Goal: Task Accomplishment & Management: Use online tool/utility

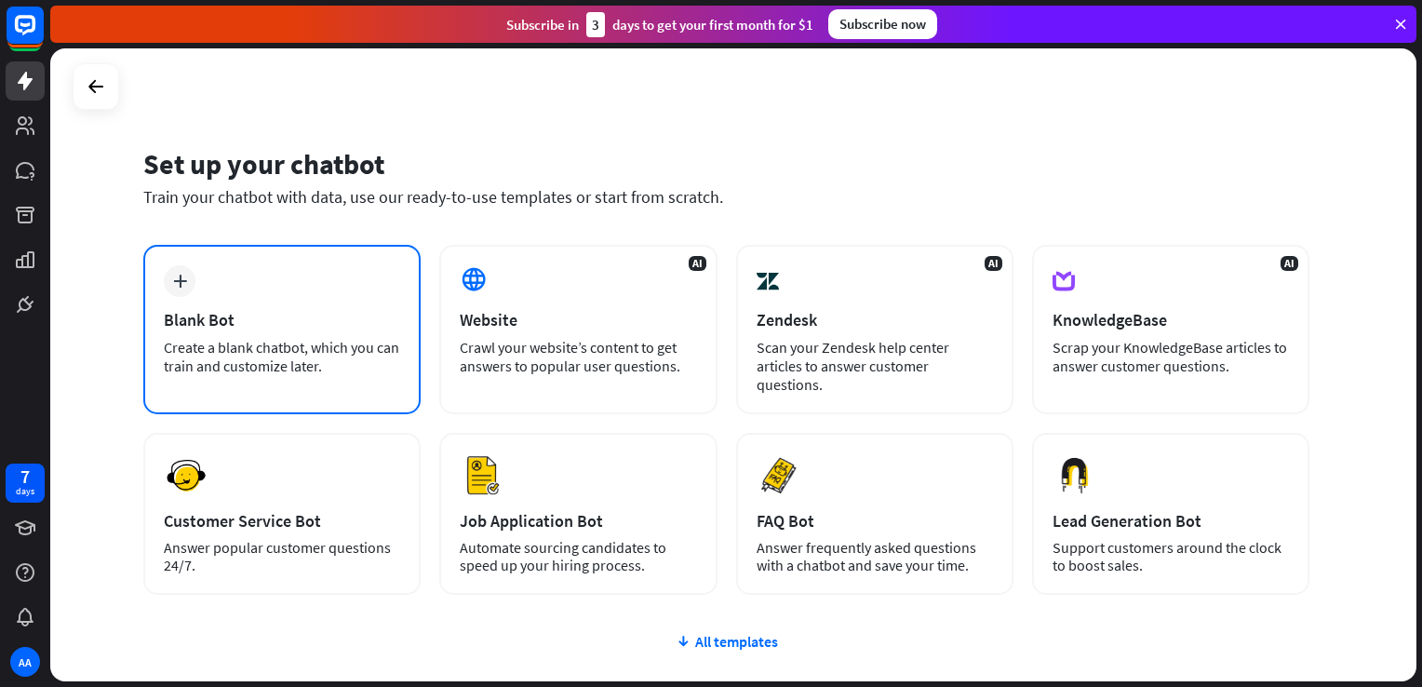
click at [339, 318] on div "Blank Bot" at bounding box center [282, 319] width 236 height 21
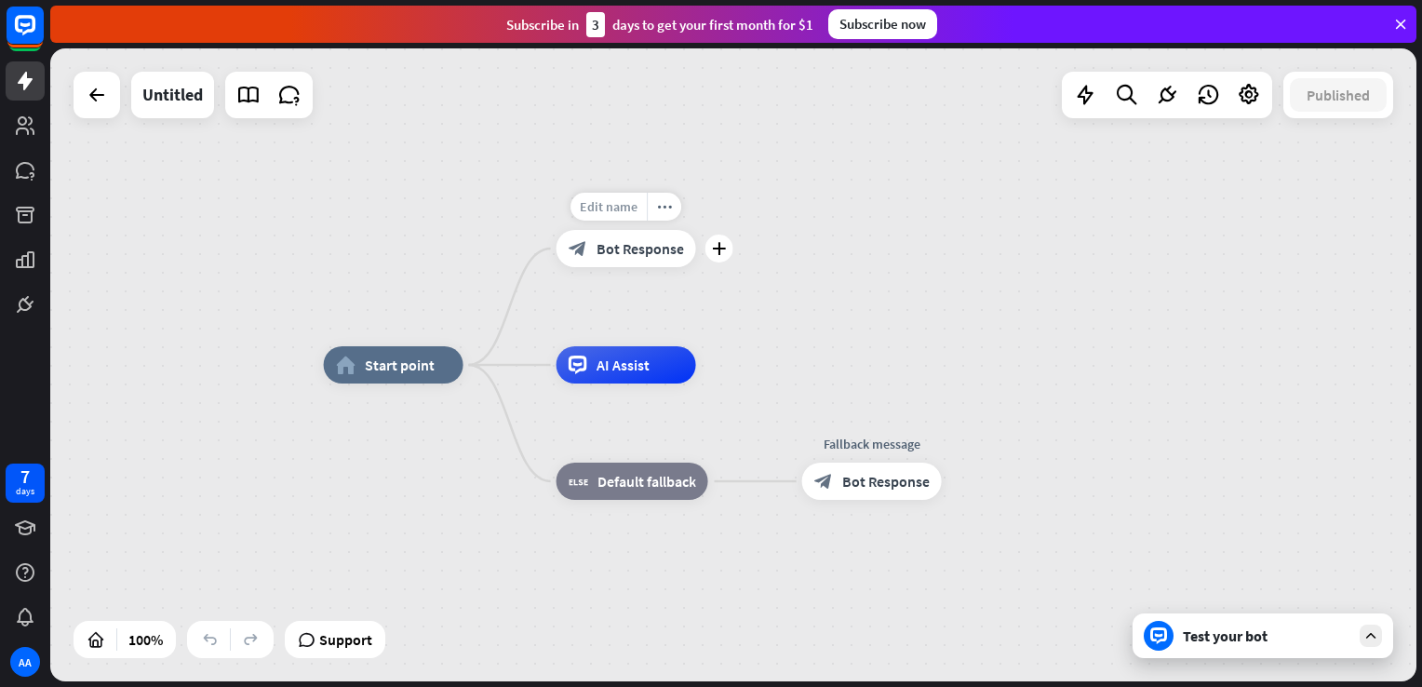
click at [621, 213] on span "Edit name" at bounding box center [609, 206] width 58 height 17
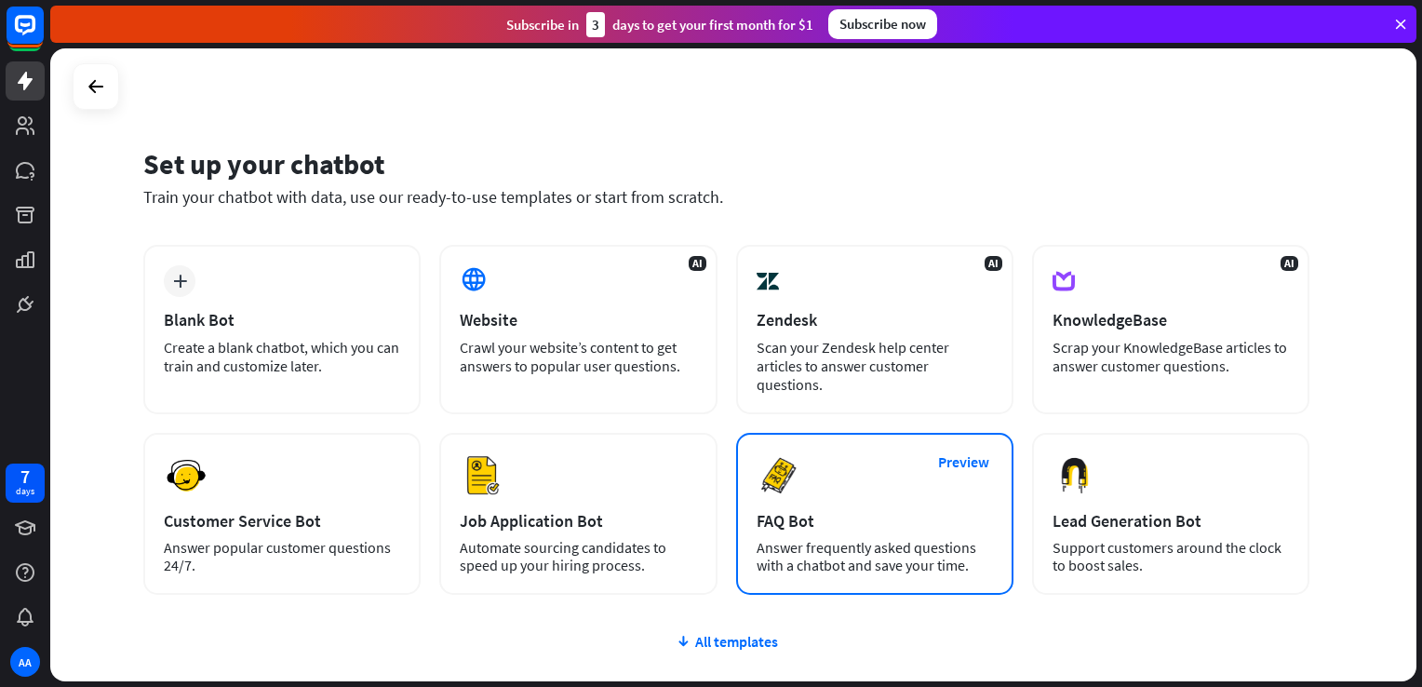
scroll to position [134, 0]
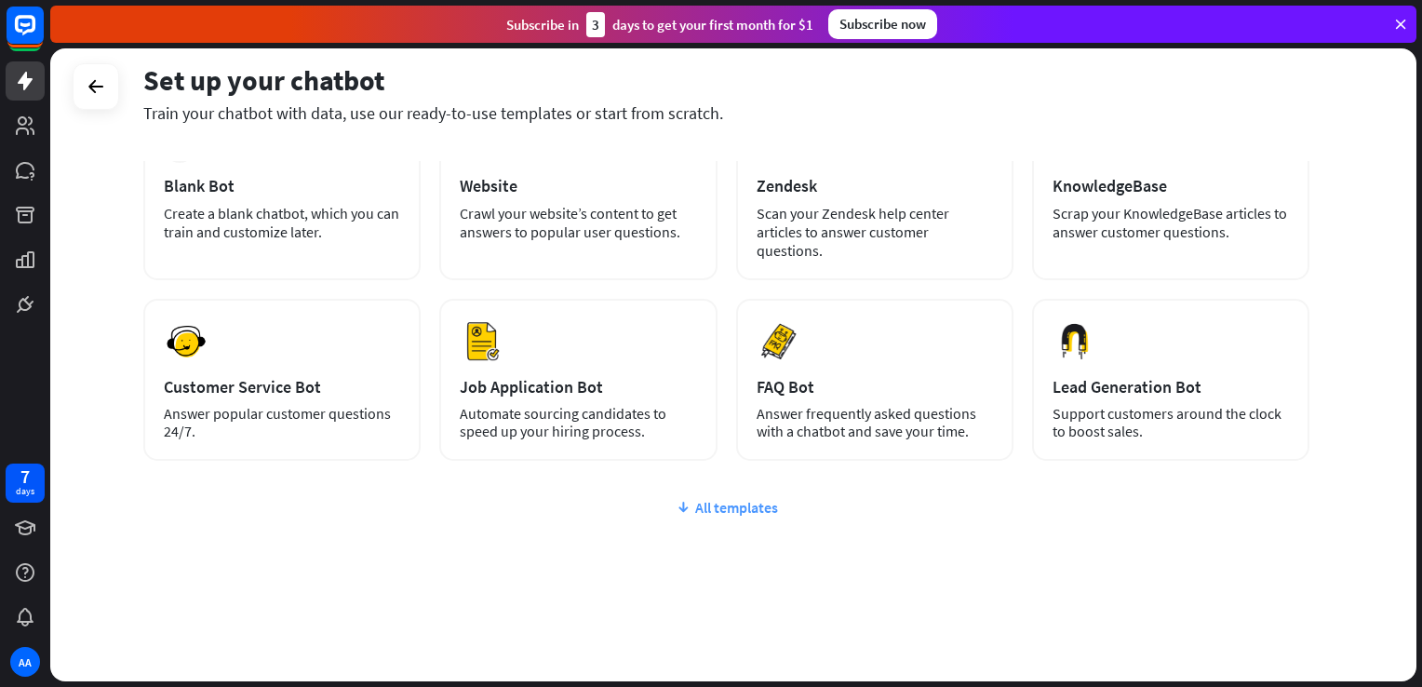
click at [710, 512] on div "All templates" at bounding box center [726, 507] width 1166 height 19
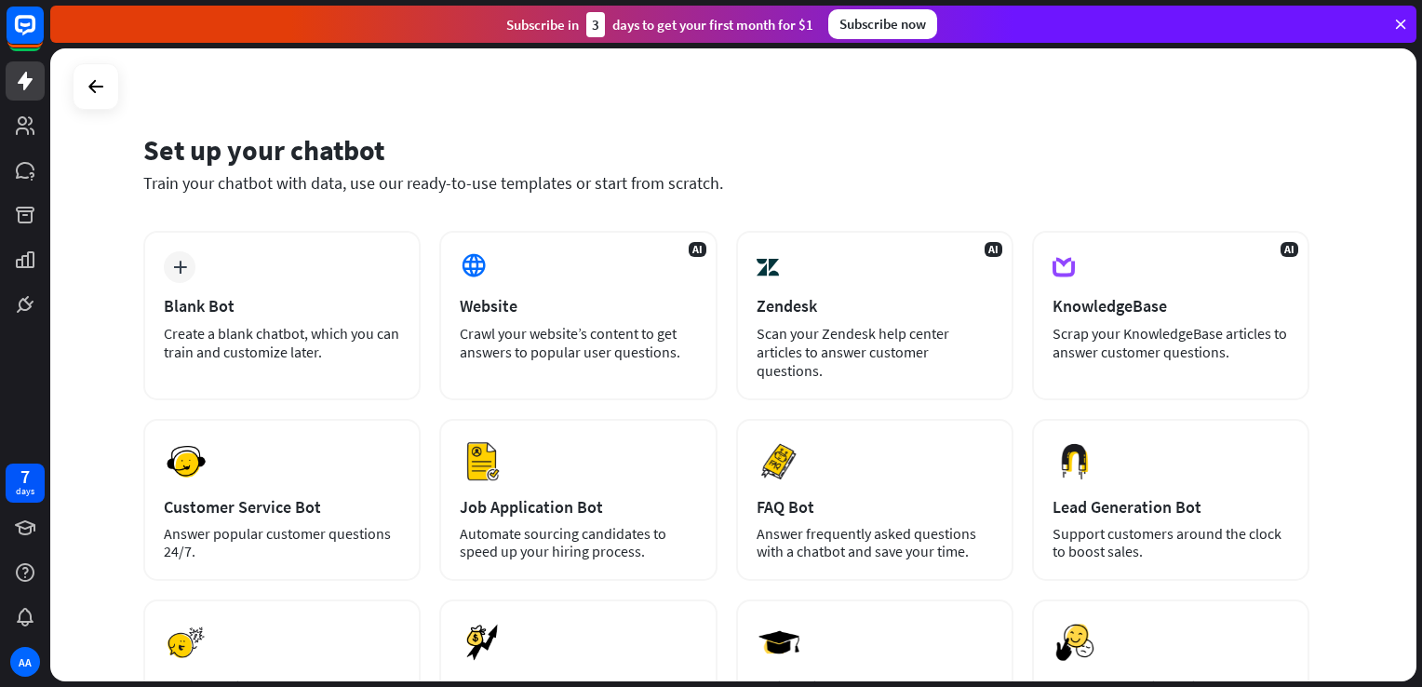
scroll to position [0, 0]
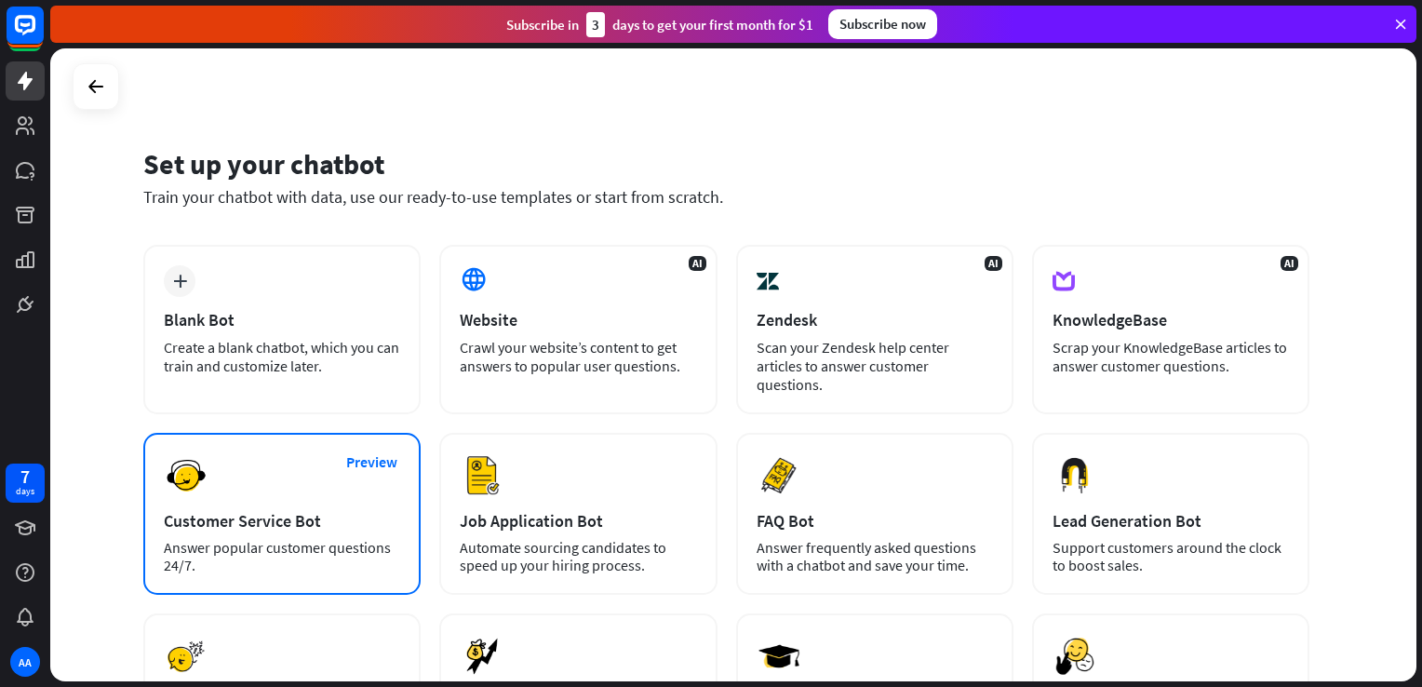
click at [316, 556] on div "Answer popular customer questions 24/7." at bounding box center [282, 556] width 236 height 35
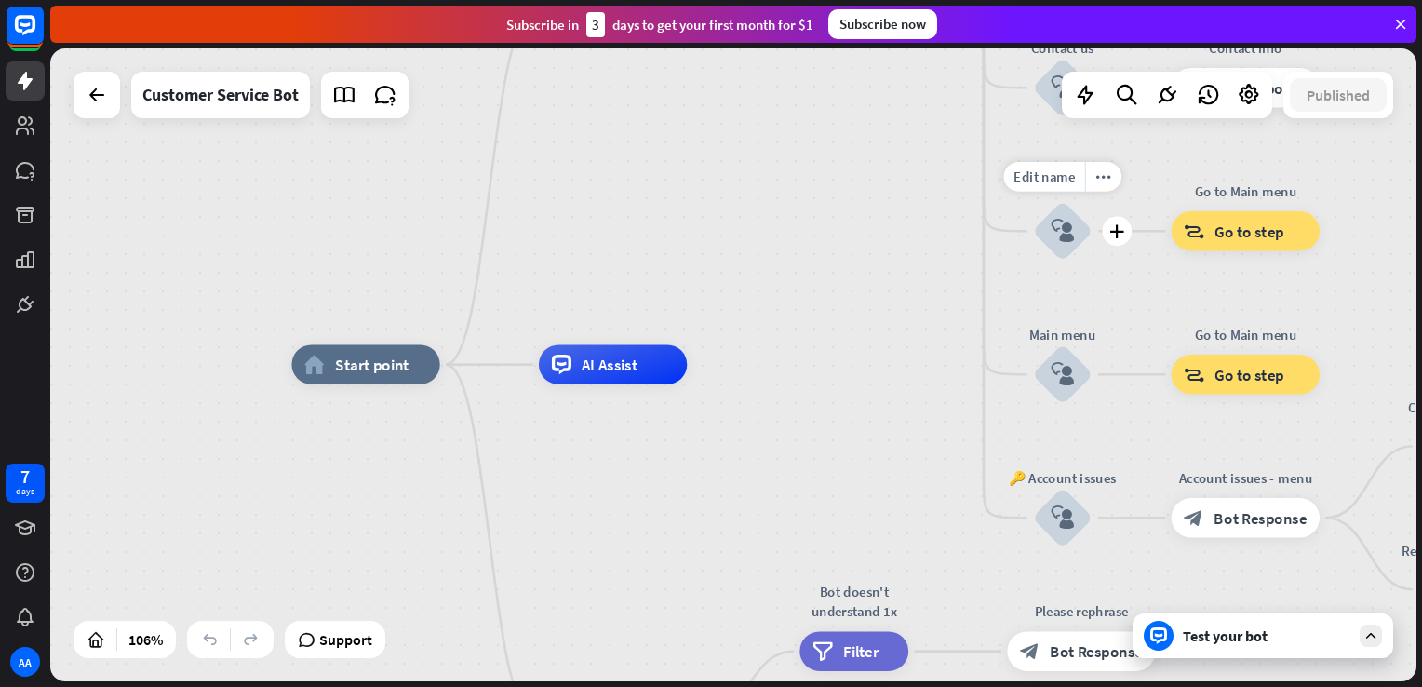
click at [1070, 222] on icon "block_user_input" at bounding box center [1062, 231] width 23 height 23
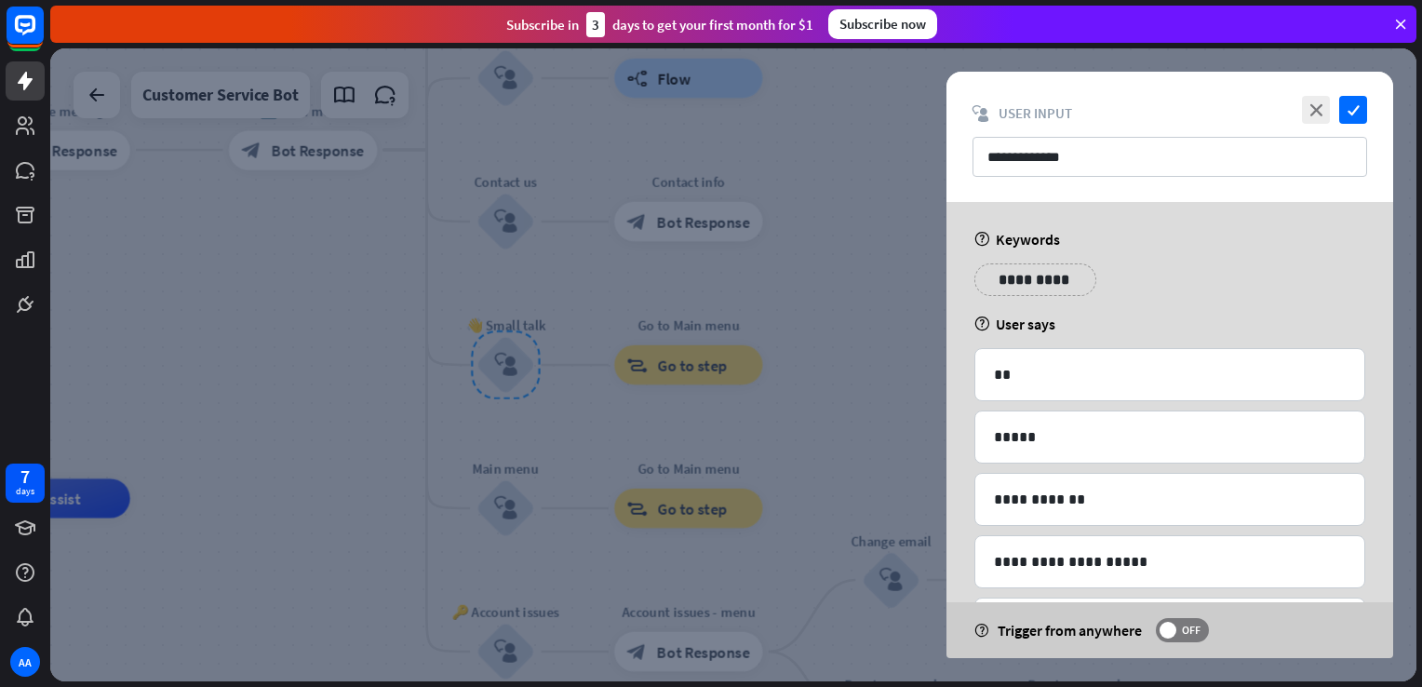
click at [714, 452] on div at bounding box center [733, 364] width 1366 height 633
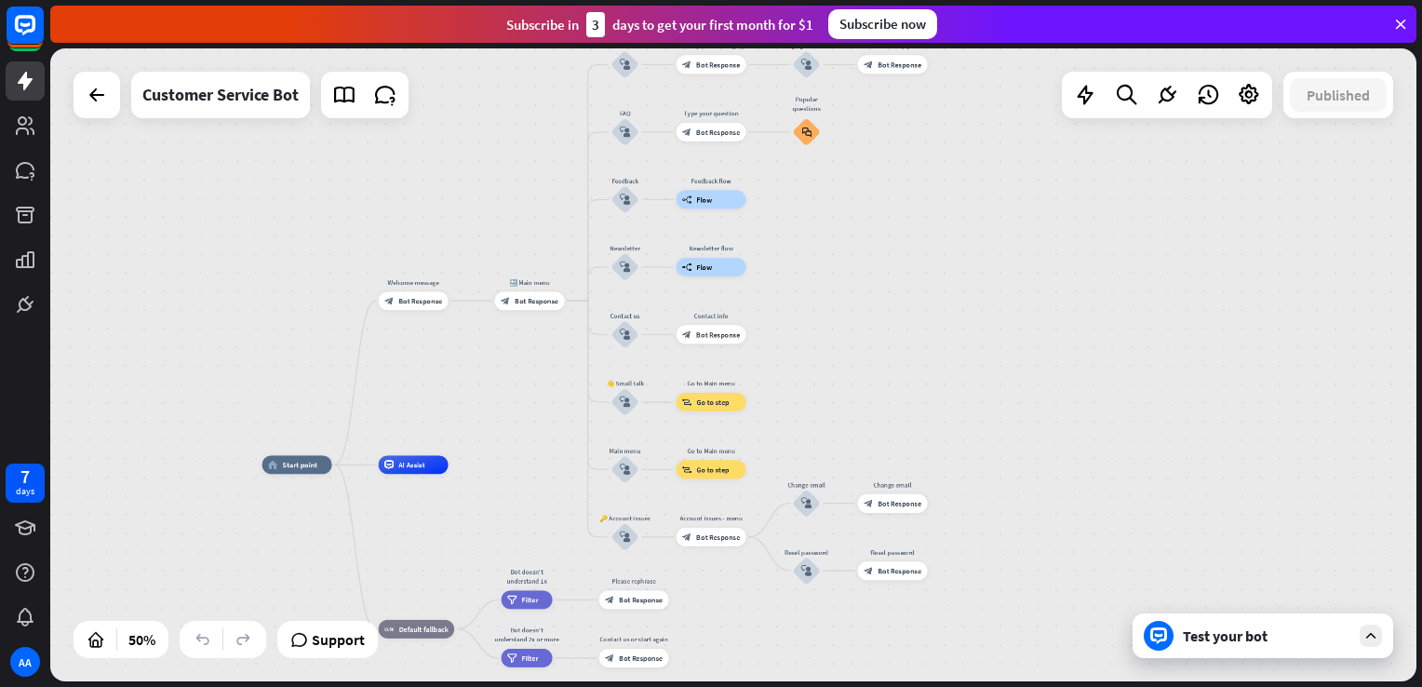
drag, startPoint x: 559, startPoint y: 544, endPoint x: 529, endPoint y: 373, distance: 172.9
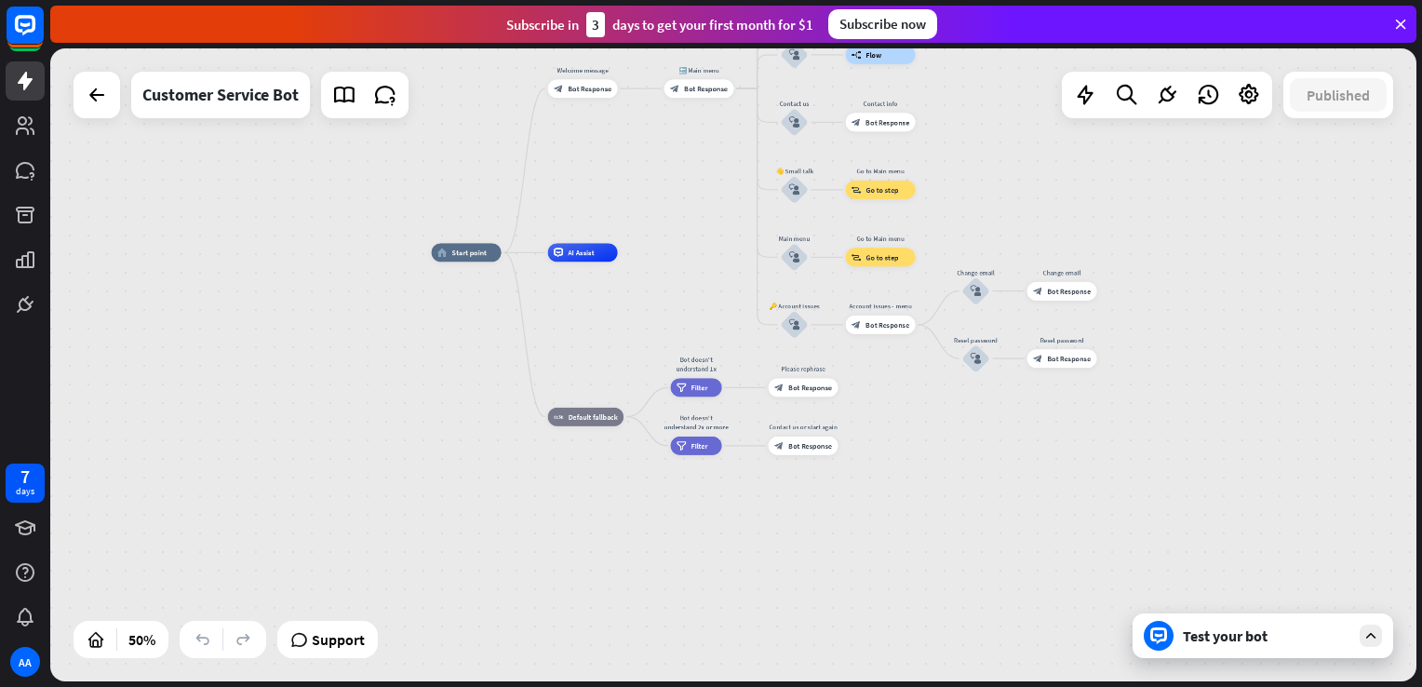
drag, startPoint x: 499, startPoint y: 404, endPoint x: 693, endPoint y: 110, distance: 352.7
click at [693, 110] on div "home_2 Start point Welcome message block_bot_response Bot Response 🔙 Main menu …" at bounding box center [733, 364] width 1366 height 633
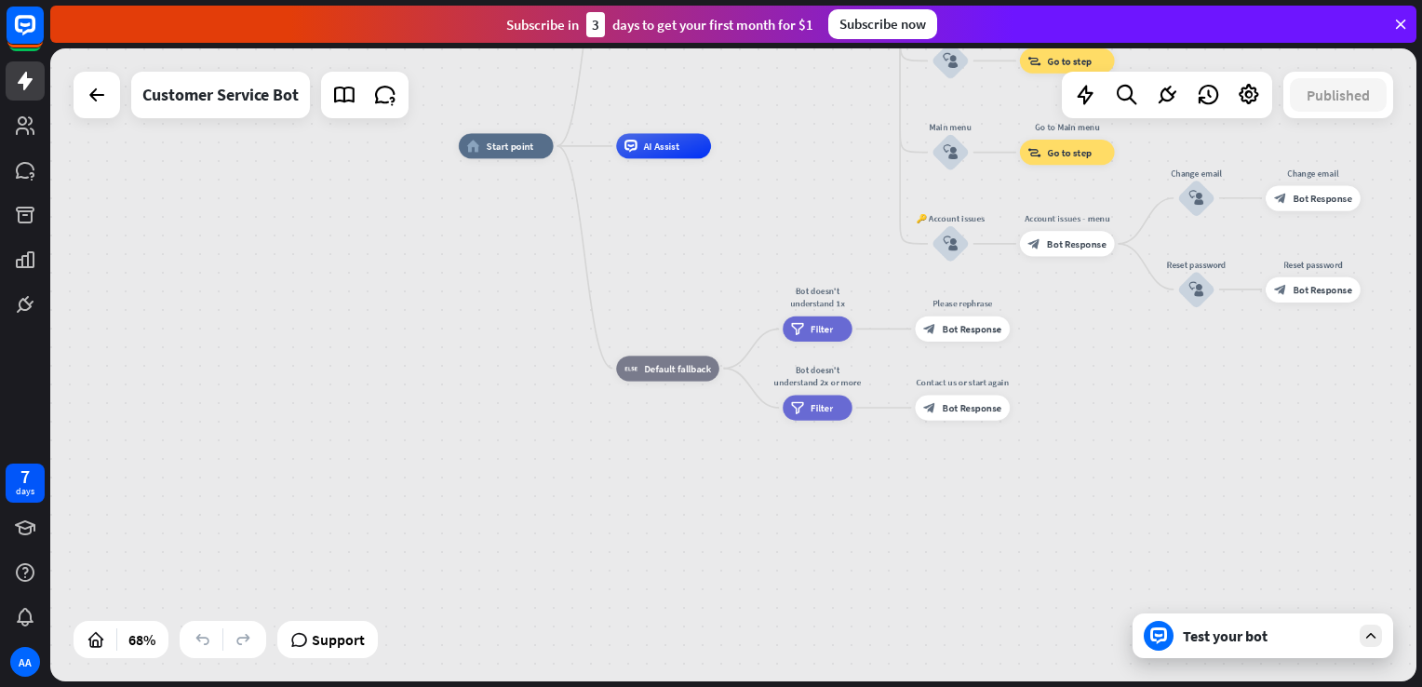
click at [103, 117] on div at bounding box center [97, 95] width 47 height 47
click at [98, 106] on div at bounding box center [96, 94] width 37 height 37
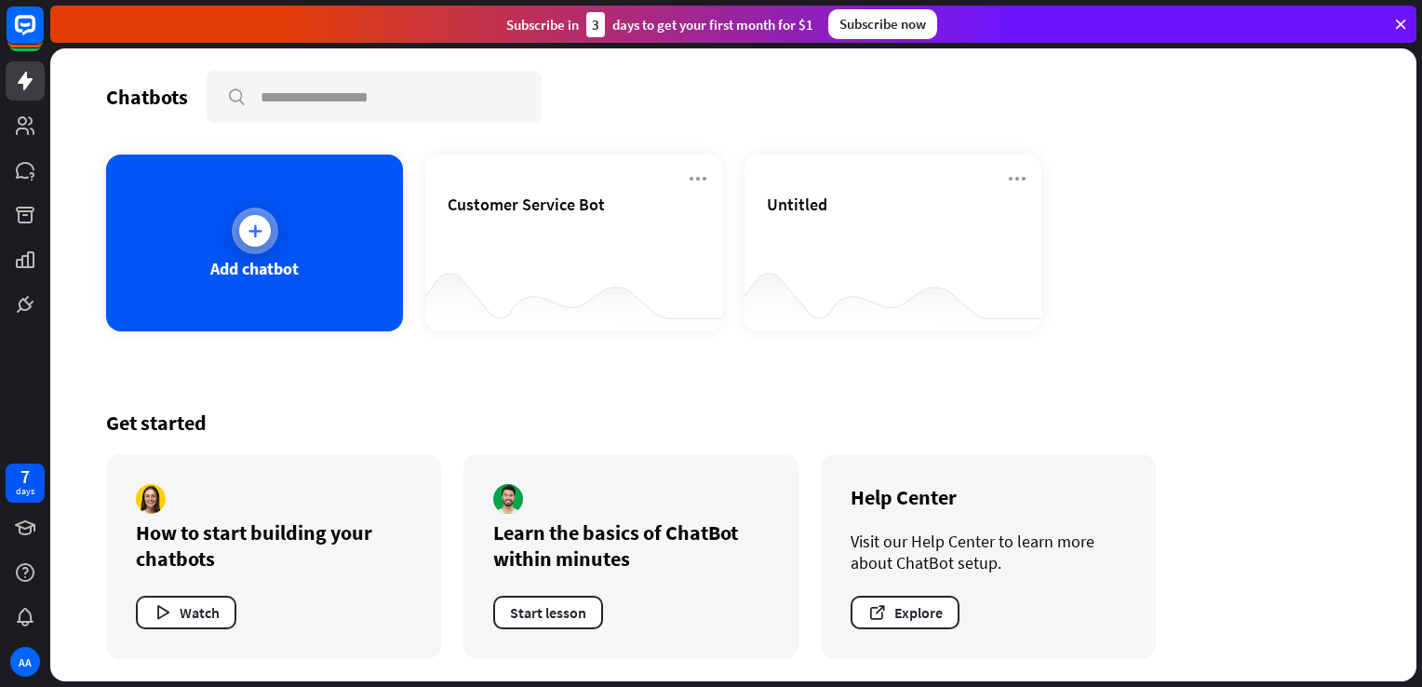
click at [236, 251] on div "Add chatbot" at bounding box center [254, 243] width 297 height 177
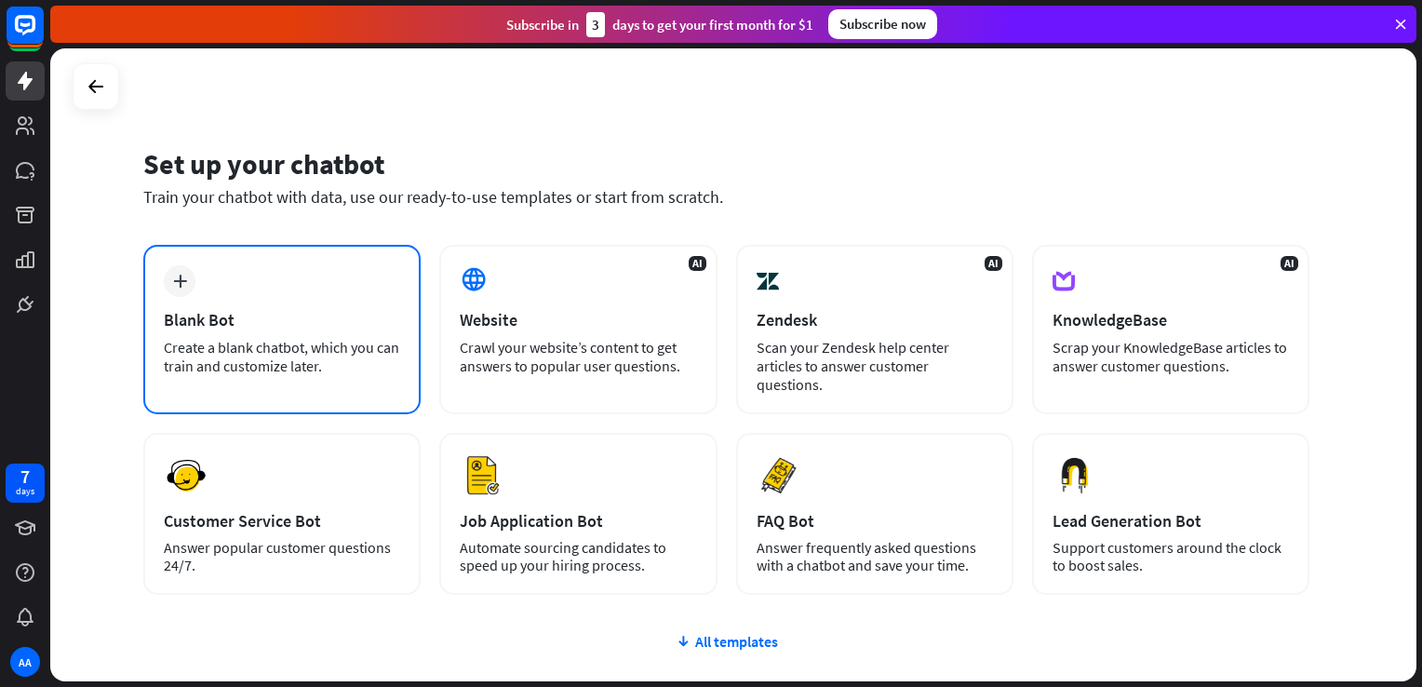
click at [305, 316] on div "Blank Bot" at bounding box center [282, 319] width 236 height 21
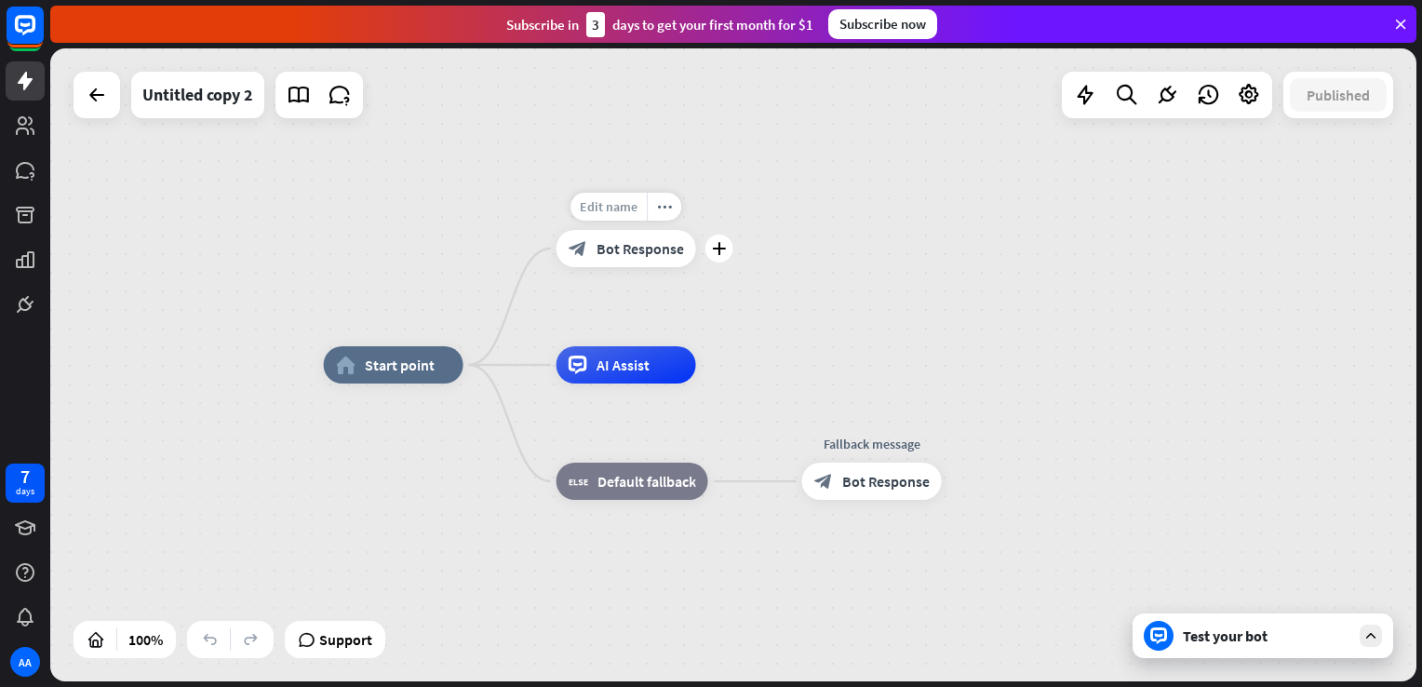
click at [619, 218] on div "Edit name" at bounding box center [609, 207] width 76 height 28
type input "*"
type input "*******"
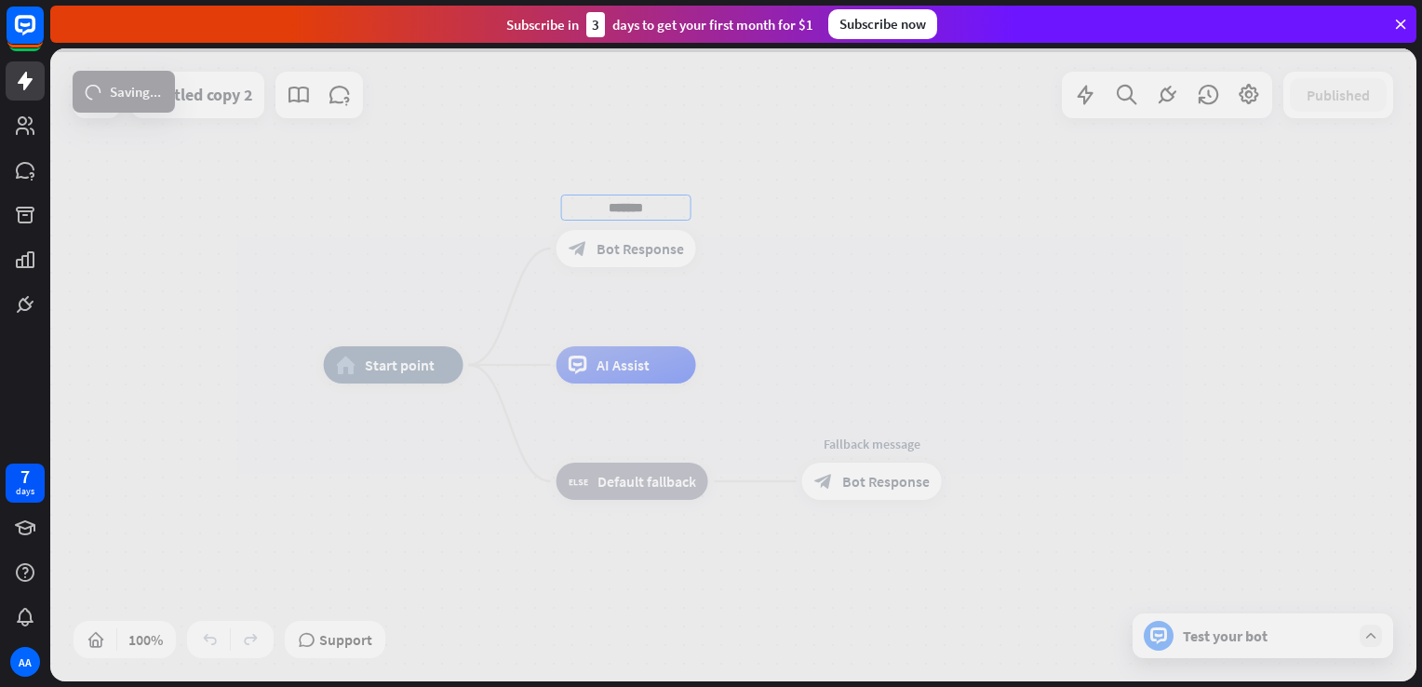
click at [669, 288] on div "home_2 Start point ******* block_bot_response Bot Response AI Assist block_fall…" at bounding box center [733, 364] width 1366 height 633
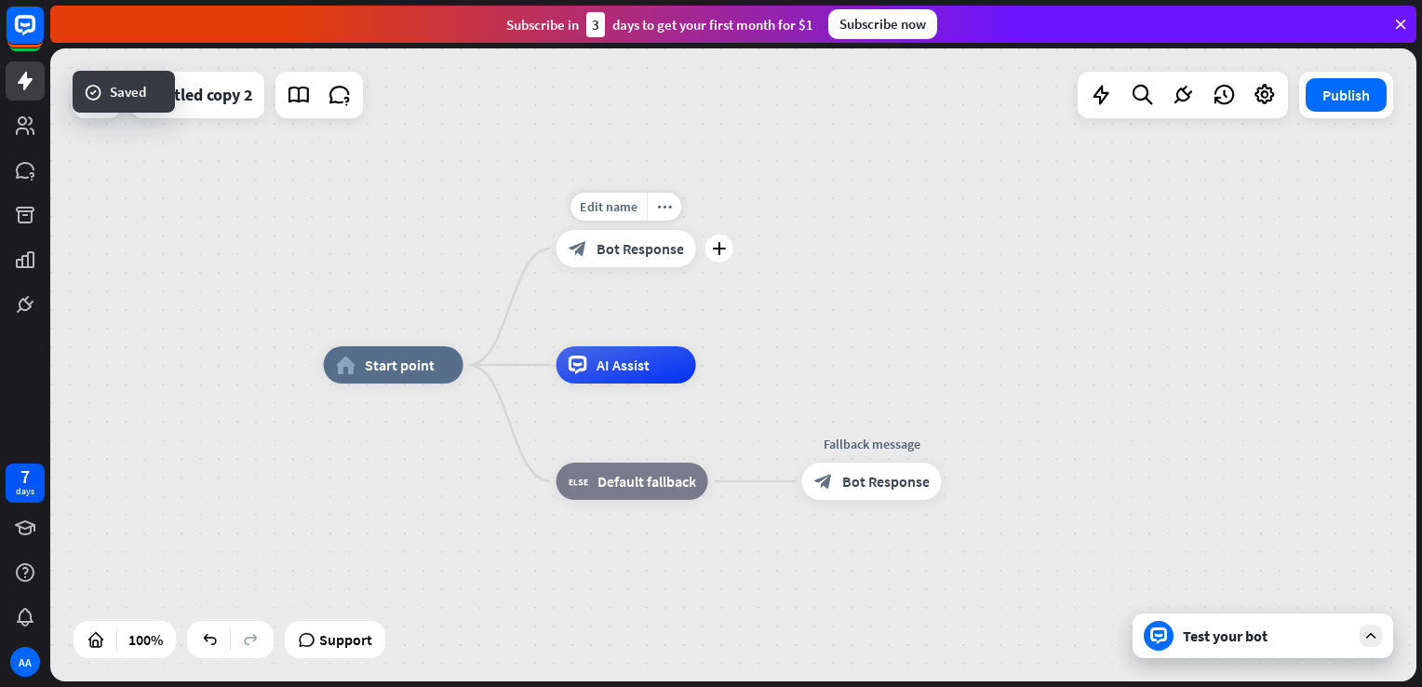
click at [631, 259] on div "block_bot_response Bot Response" at bounding box center [627, 248] width 140 height 37
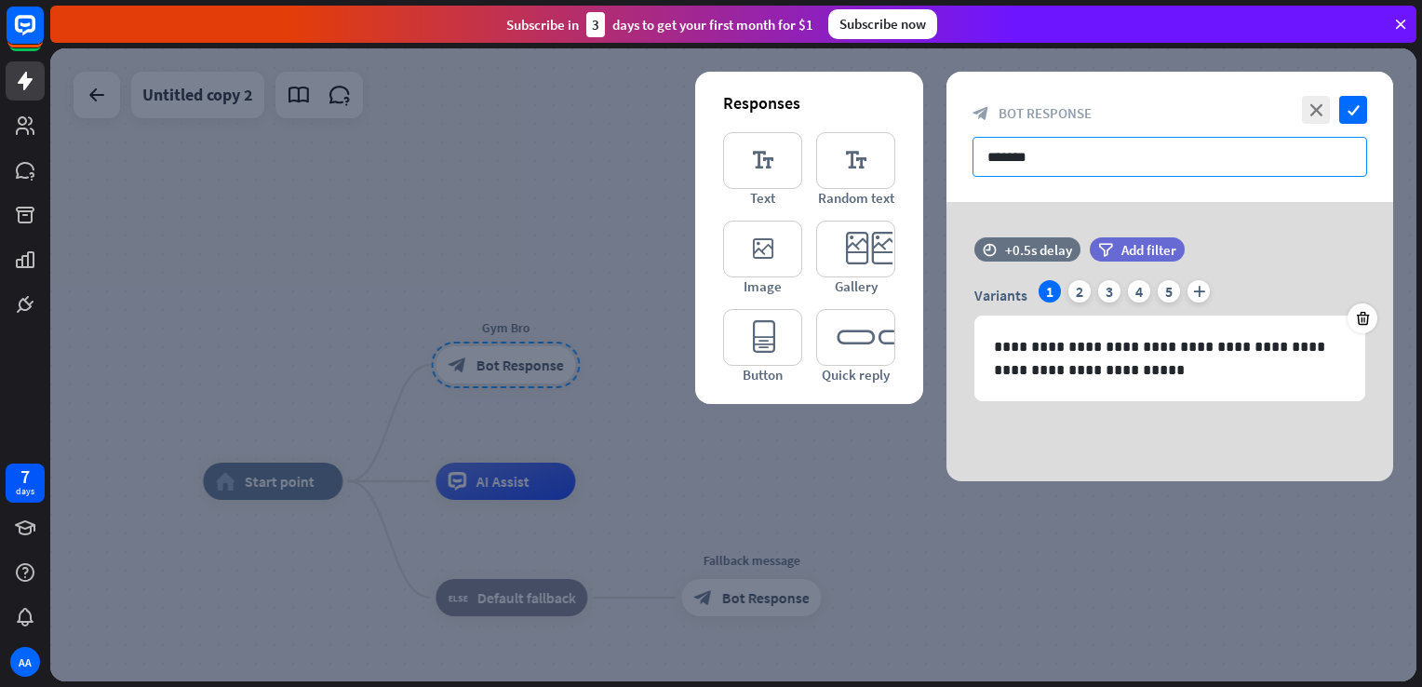
drag, startPoint x: 1113, startPoint y: 151, endPoint x: 868, endPoint y: 119, distance: 246.9
click at [947, 119] on div "**********" at bounding box center [1170, 277] width 447 height 410
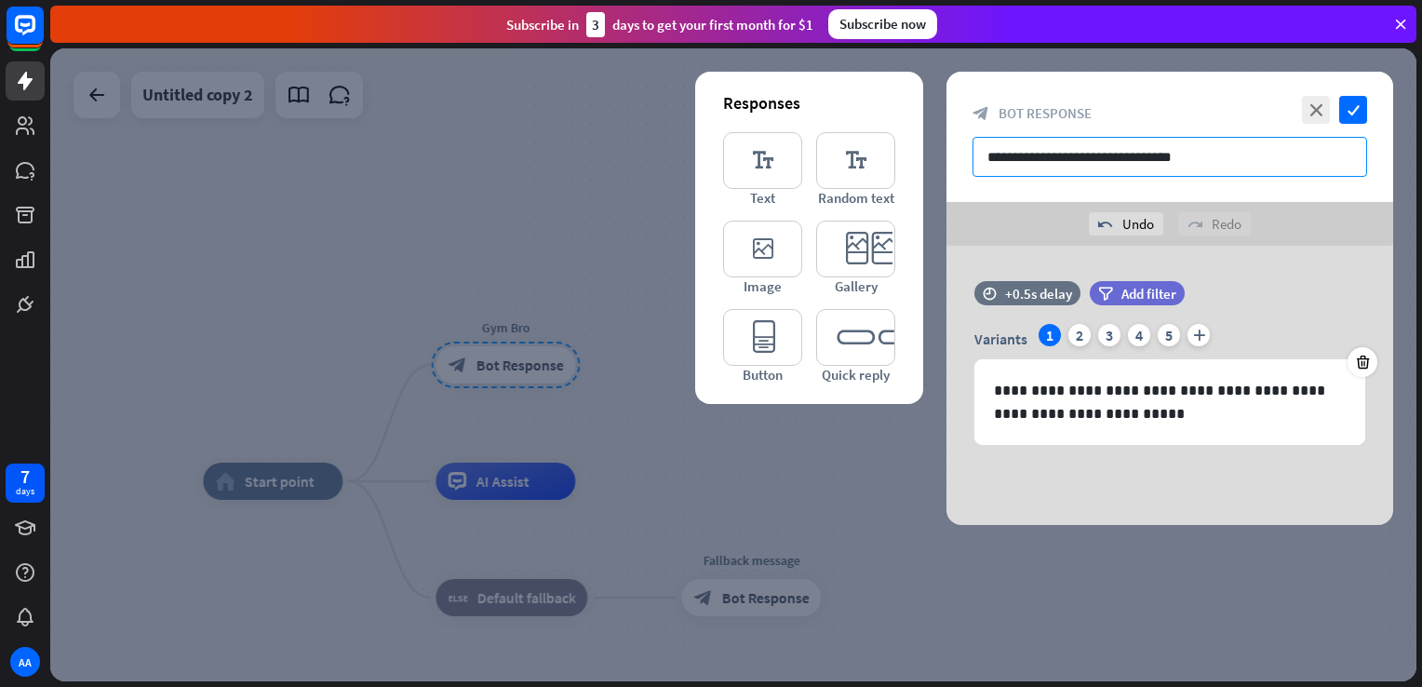
type input "**********"
click at [1205, 266] on div "**********" at bounding box center [1170, 385] width 447 height 279
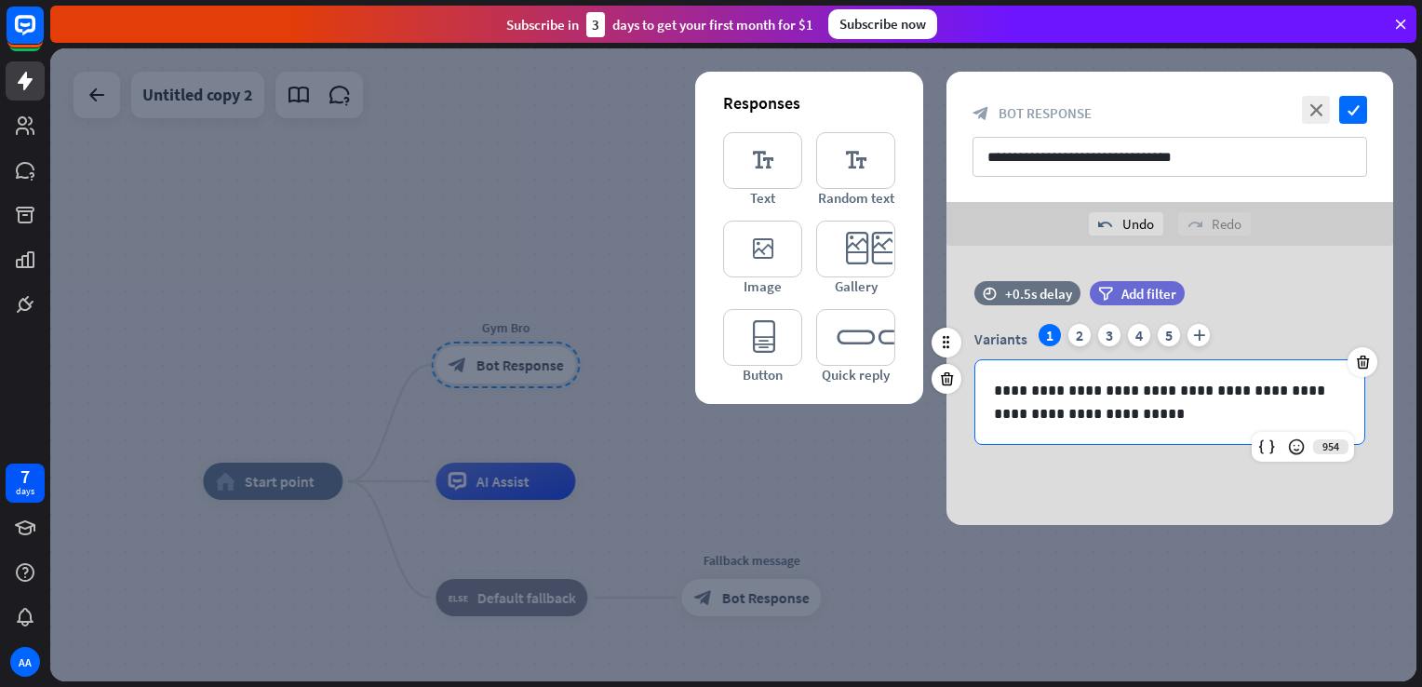
click at [1139, 416] on p "**********" at bounding box center [1170, 402] width 352 height 47
click at [1092, 339] on div "Variants 1 2 3 4 5 plus" at bounding box center [1170, 339] width 391 height 30
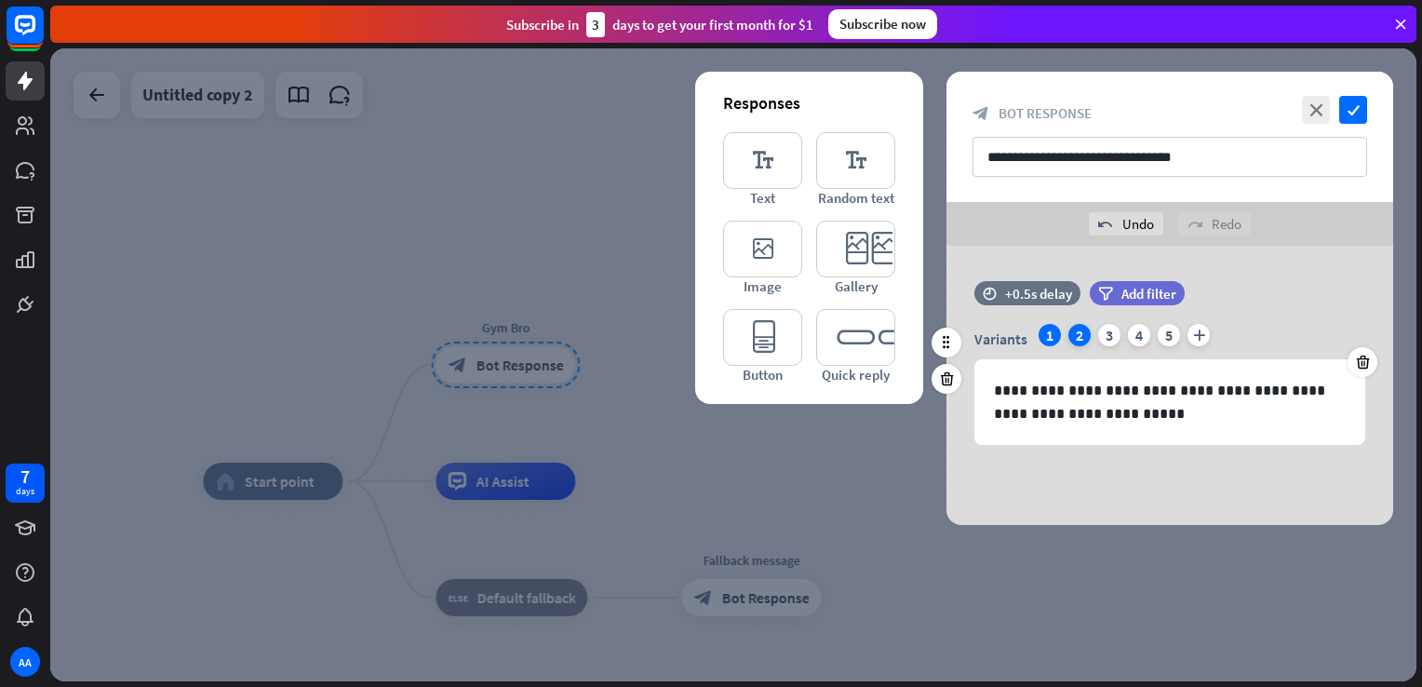
click at [1080, 339] on div "2" at bounding box center [1080, 335] width 22 height 22
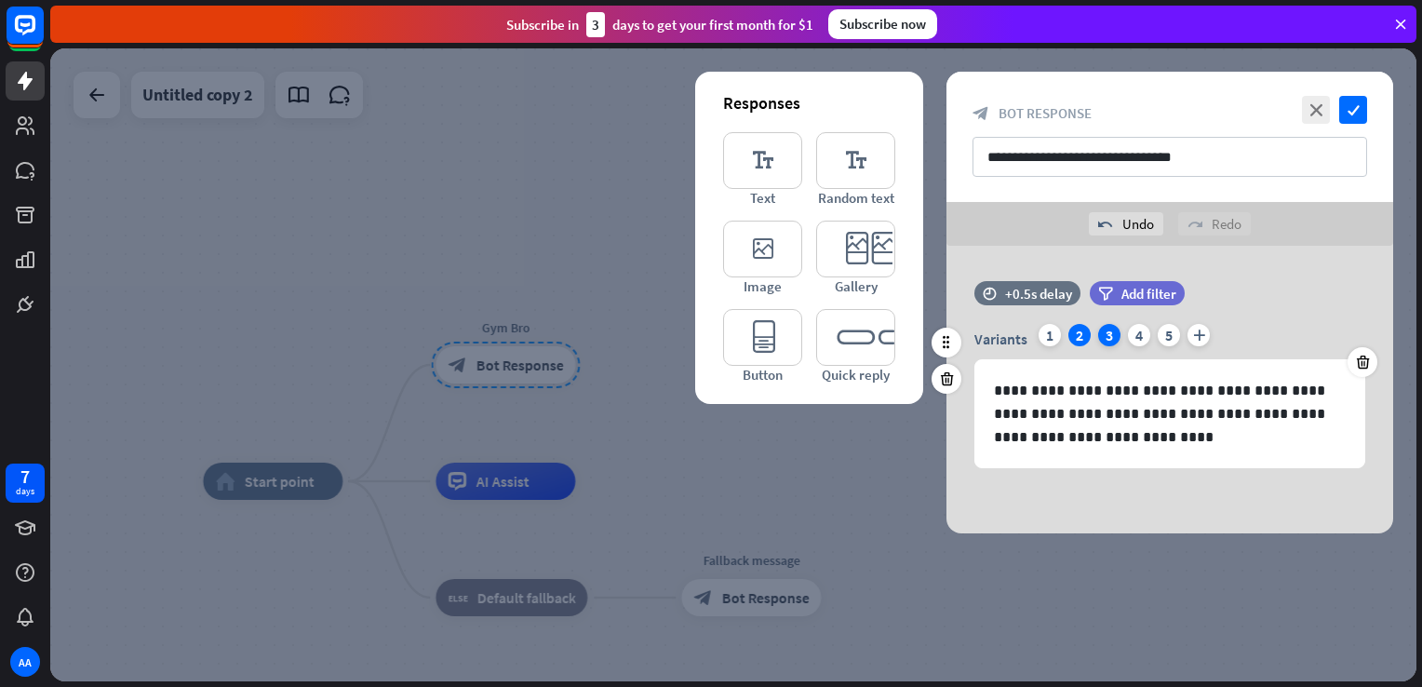
click at [1106, 333] on div "3" at bounding box center [1109, 335] width 22 height 22
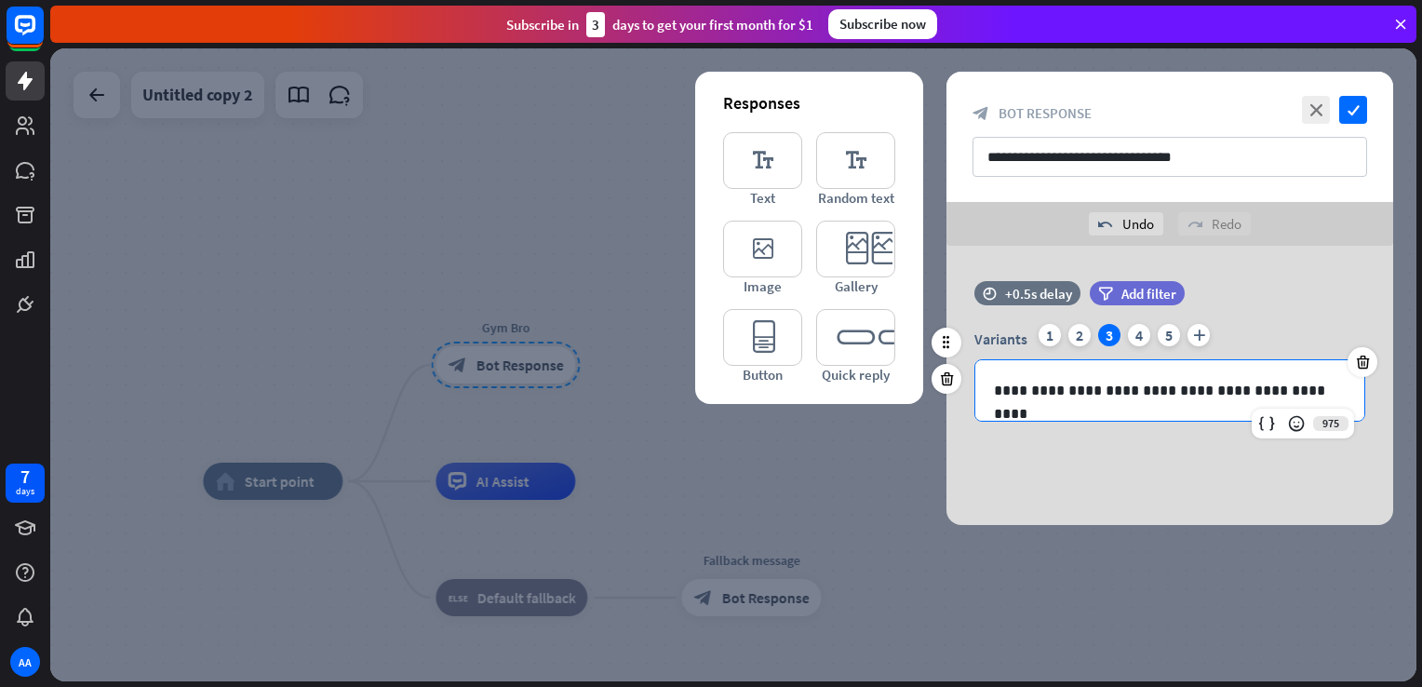
click at [1155, 398] on p "**********" at bounding box center [1170, 390] width 352 height 23
click at [1208, 373] on div "**********" at bounding box center [1170, 390] width 389 height 61
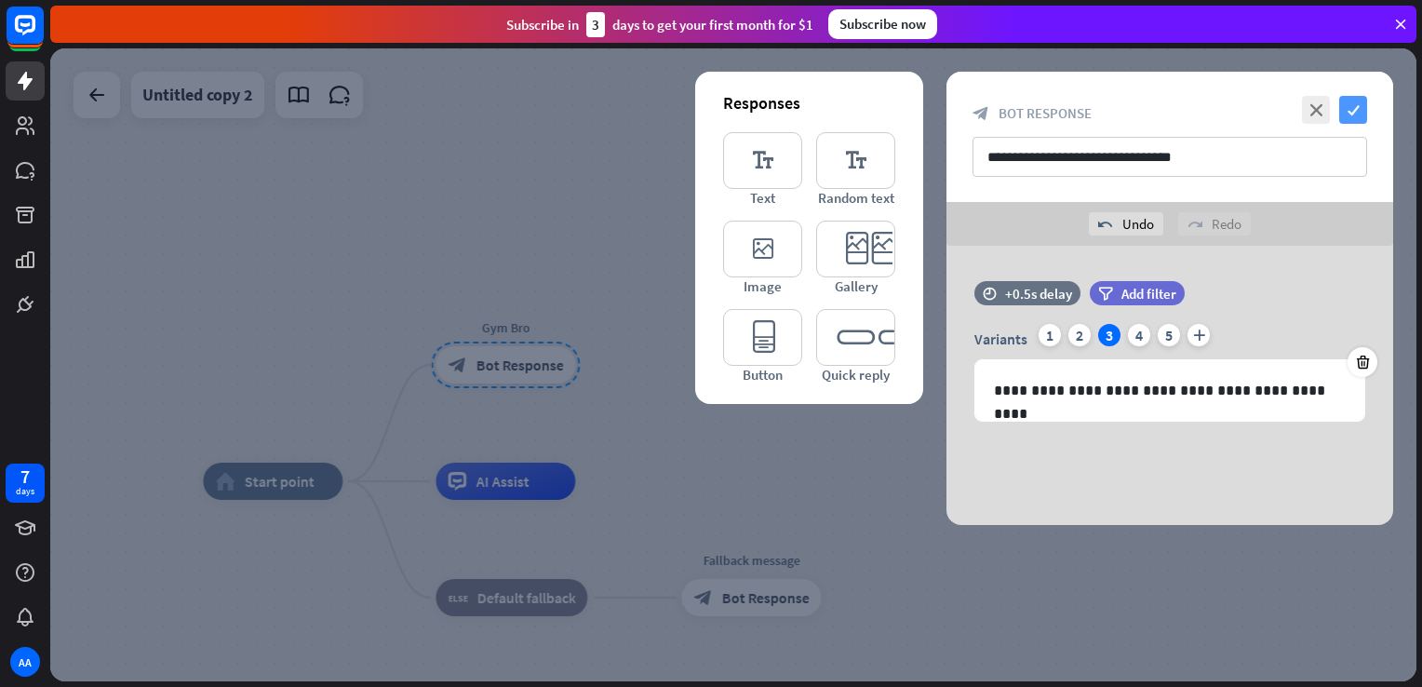
click at [1348, 115] on icon "check" at bounding box center [1353, 110] width 28 height 28
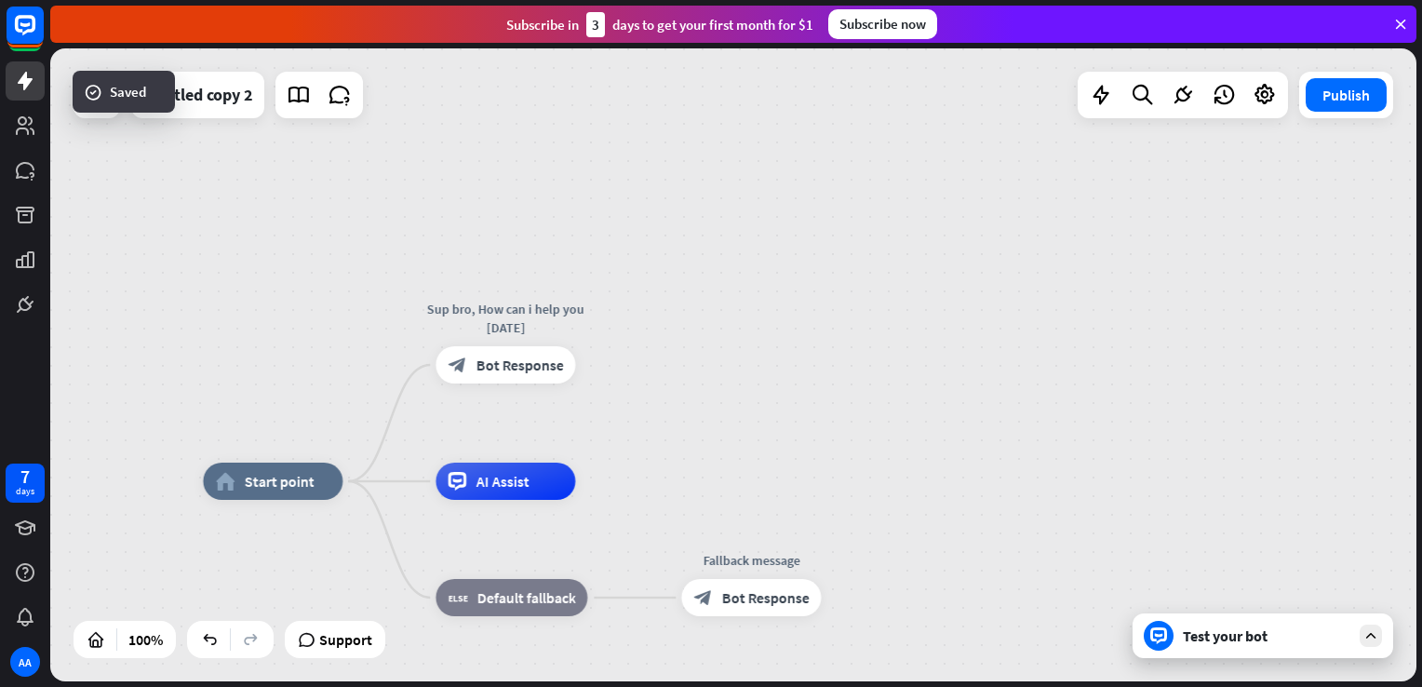
click at [1207, 645] on div "Test your bot" at bounding box center [1267, 635] width 168 height 19
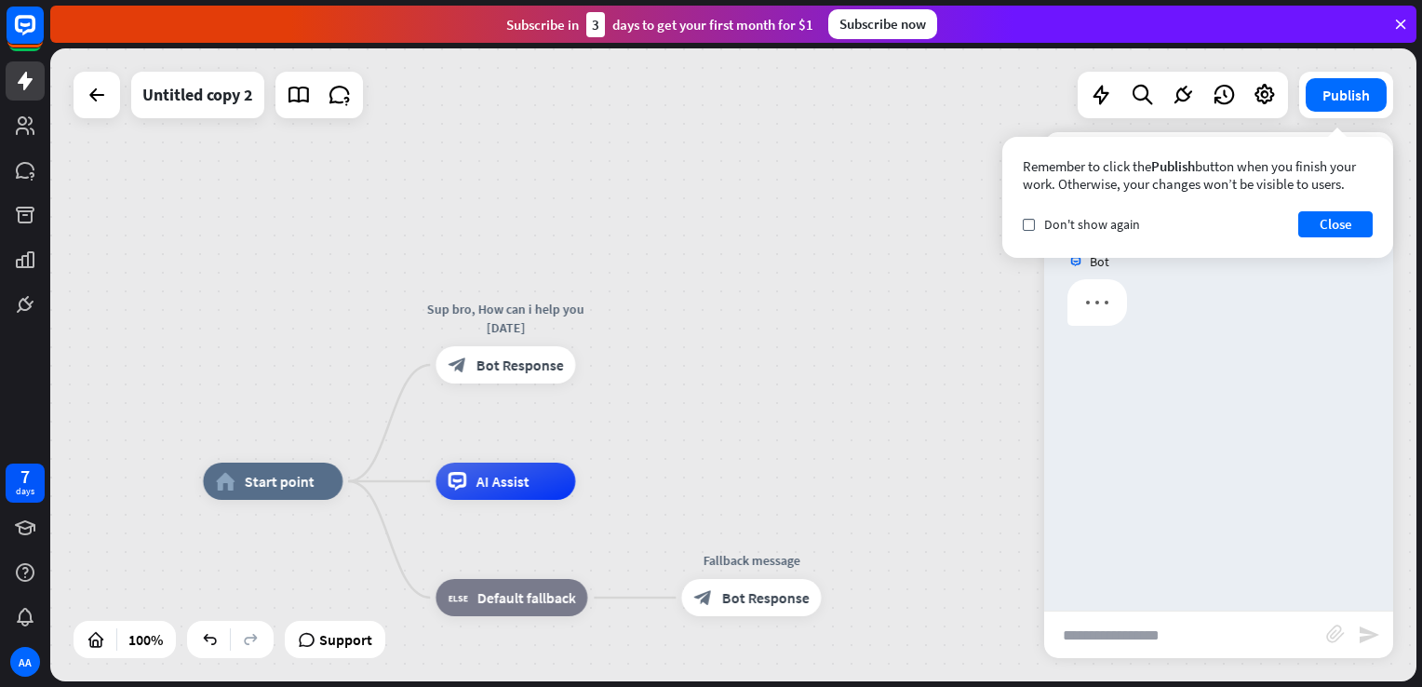
click at [1207, 645] on input "text" at bounding box center [1185, 635] width 282 height 47
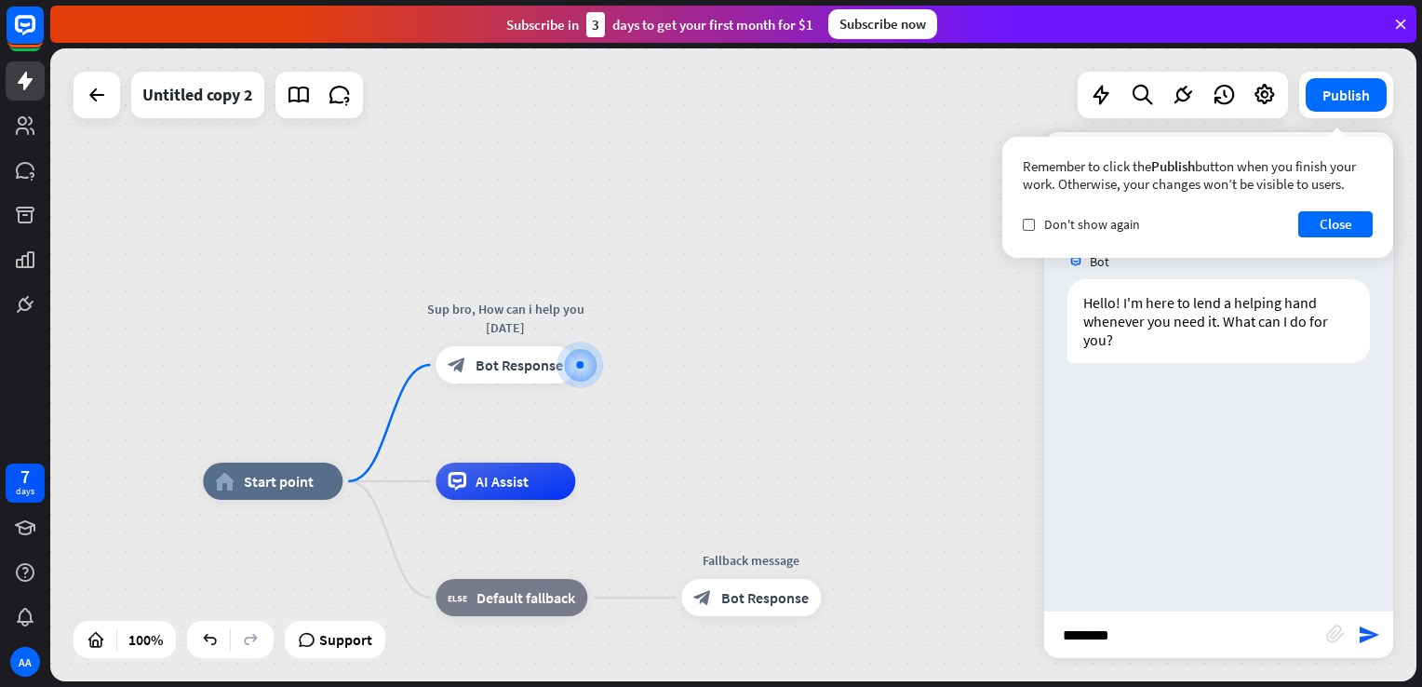
type input "*******"
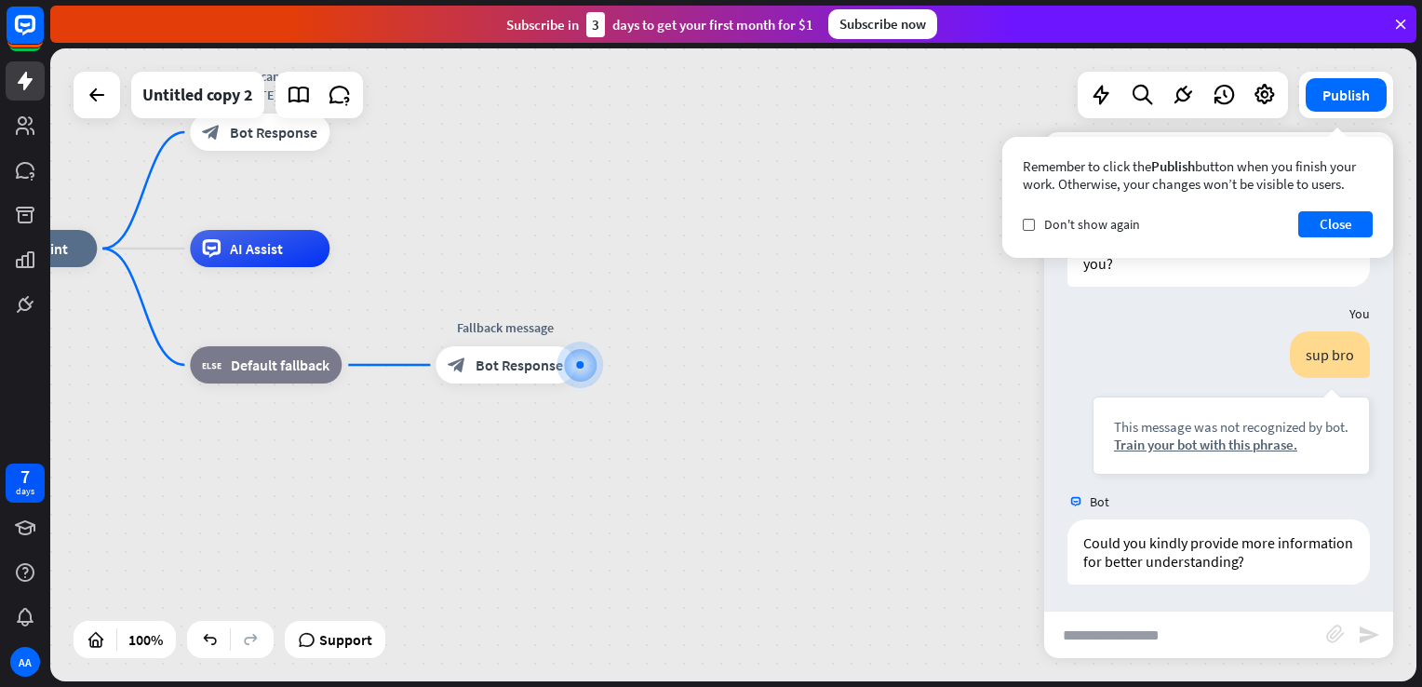
scroll to position [77, 0]
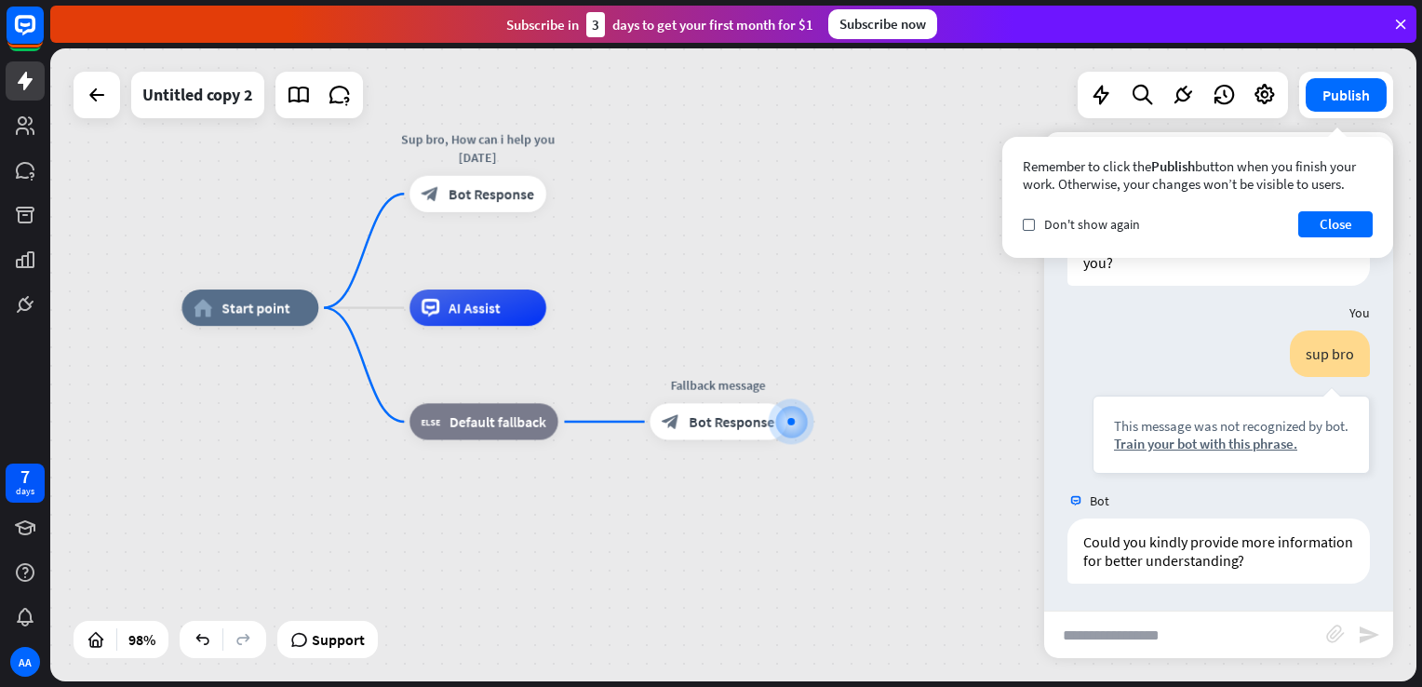
drag, startPoint x: 621, startPoint y: 477, endPoint x: 857, endPoint y: 536, distance: 243.8
click at [857, 536] on div "home_2 Start point Sup bro, How can i help you [DATE] block_bot_response Bot Re…" at bounding box center [851, 617] width 1338 height 619
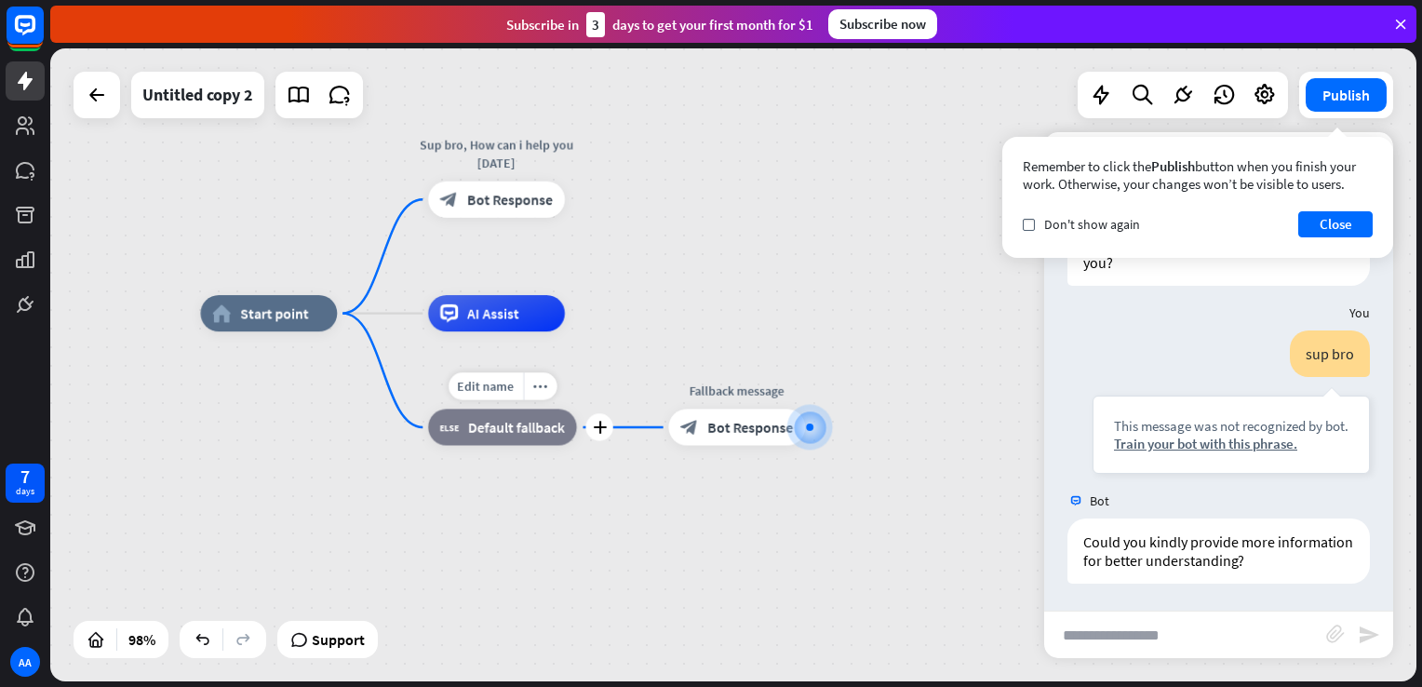
click at [526, 436] on span "Default fallback" at bounding box center [516, 427] width 97 height 19
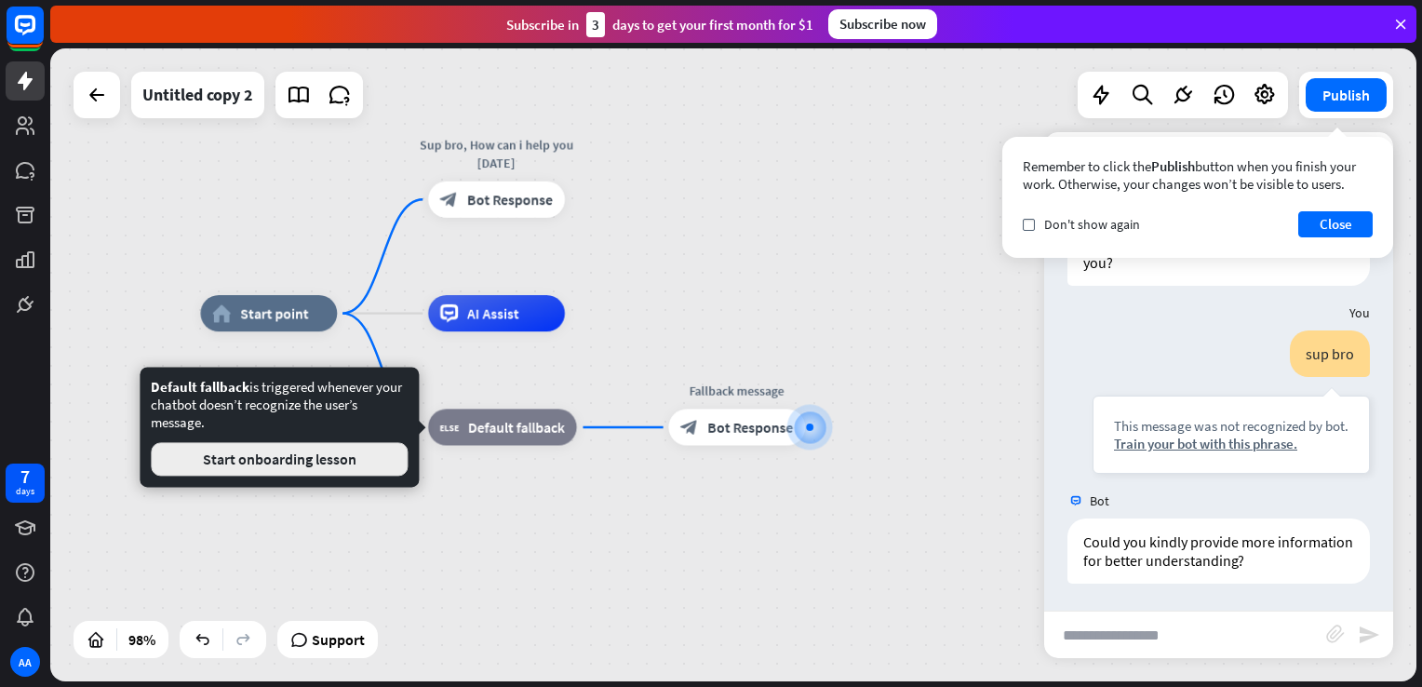
click at [350, 454] on button "Start onboarding lesson" at bounding box center [279, 459] width 257 height 34
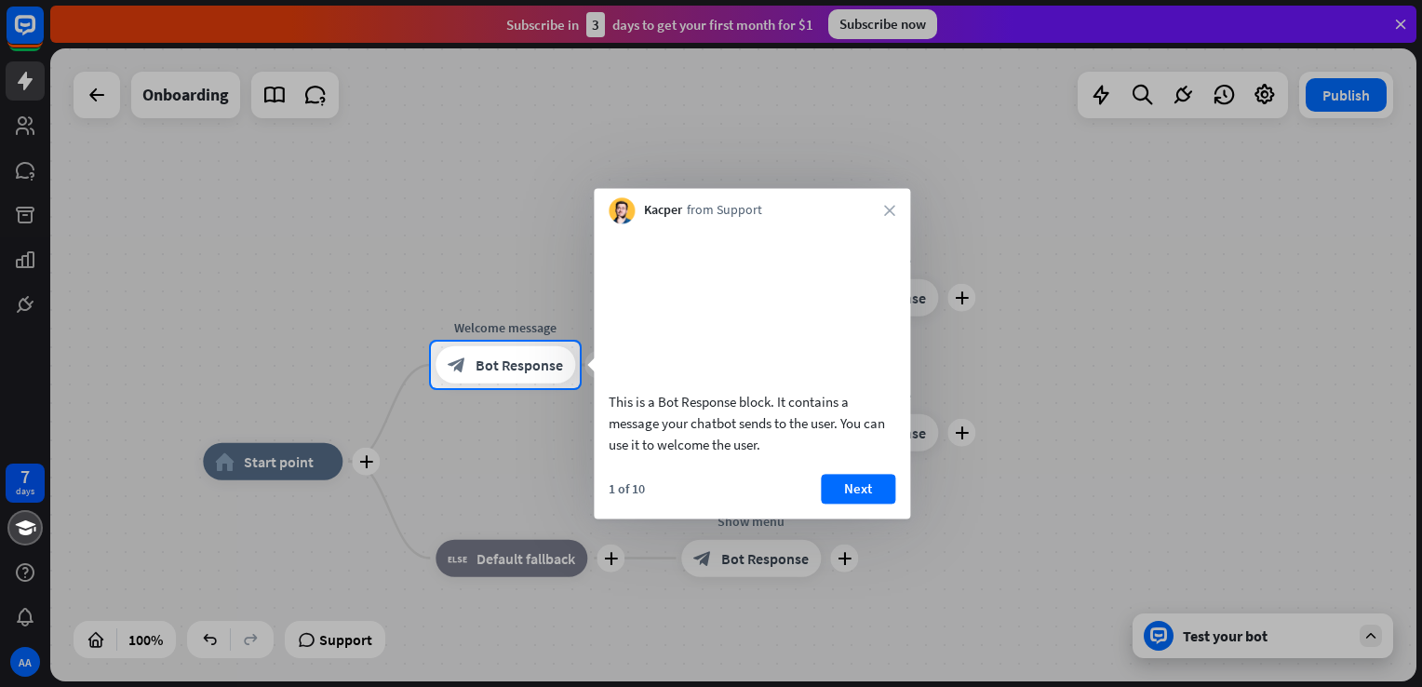
click at [895, 203] on div "Kacper from Support close" at bounding box center [752, 205] width 316 height 35
click at [895, 208] on icon "close" at bounding box center [889, 210] width 11 height 11
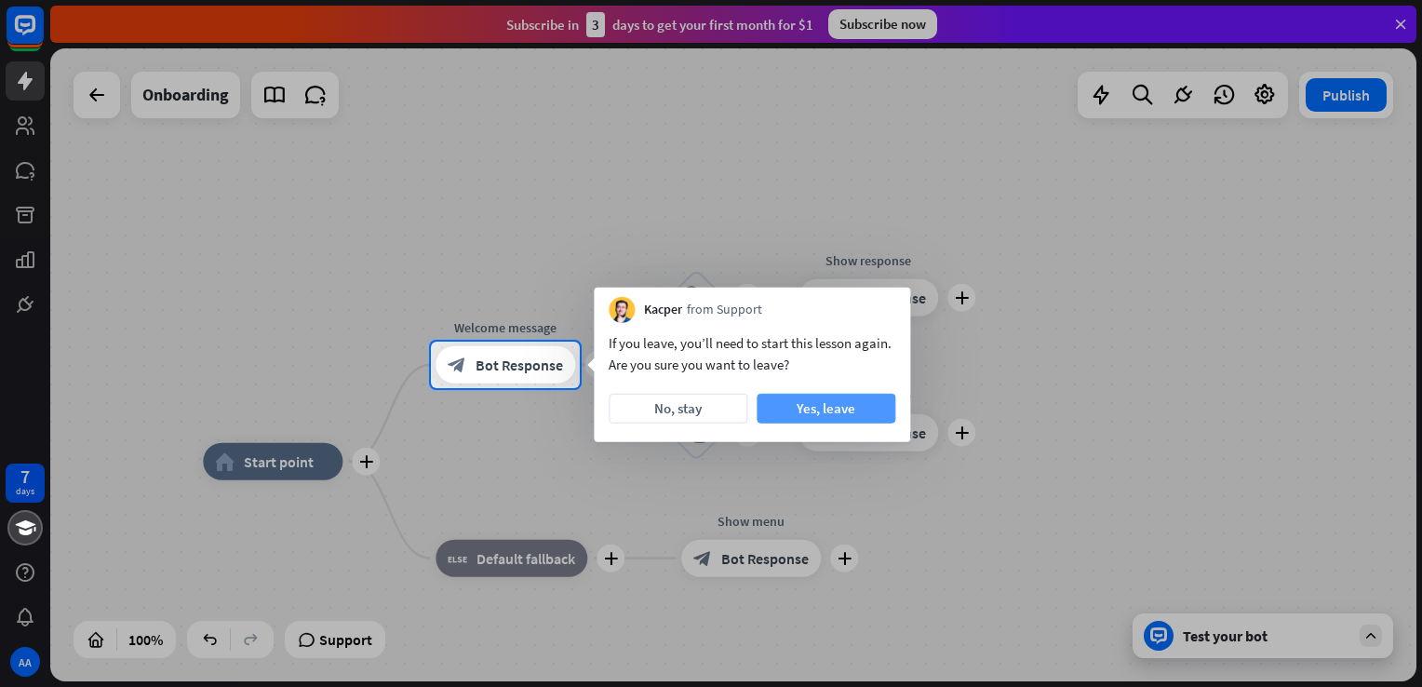
click at [801, 408] on button "Yes, leave" at bounding box center [826, 409] width 139 height 30
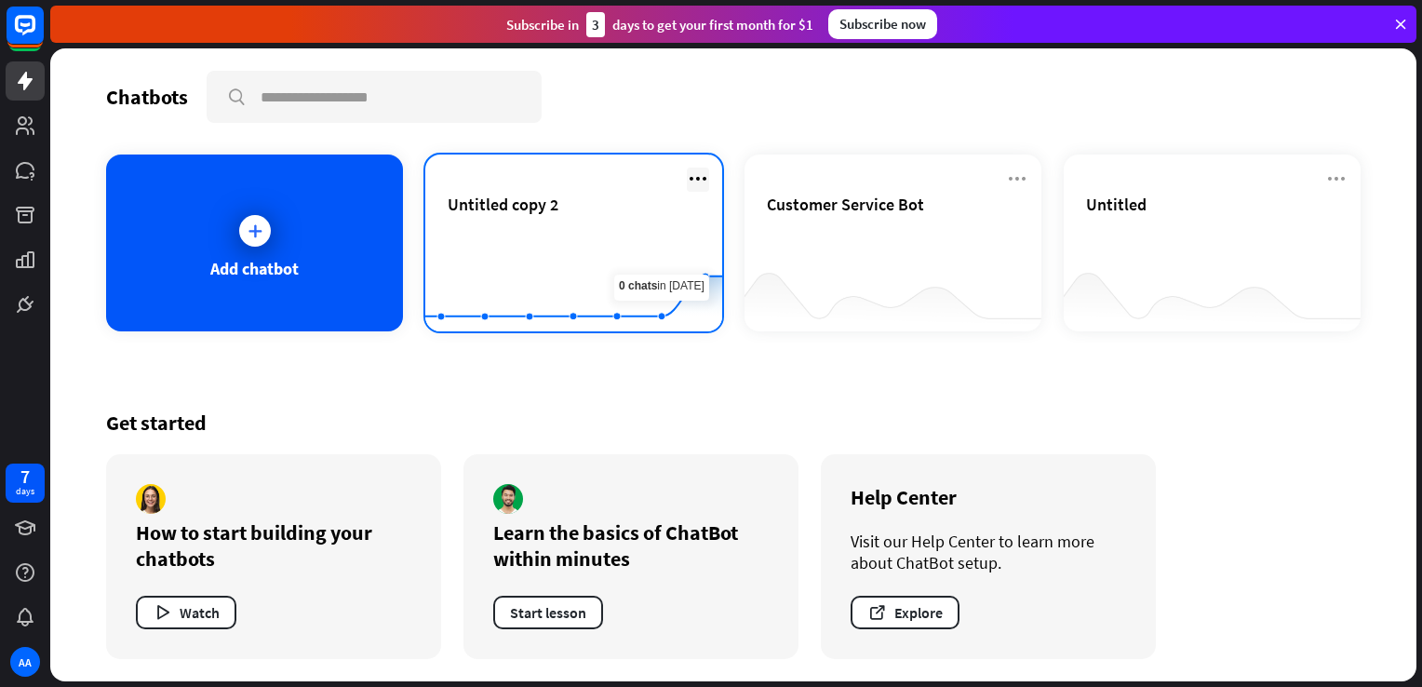
click at [692, 177] on icon at bounding box center [698, 179] width 22 height 22
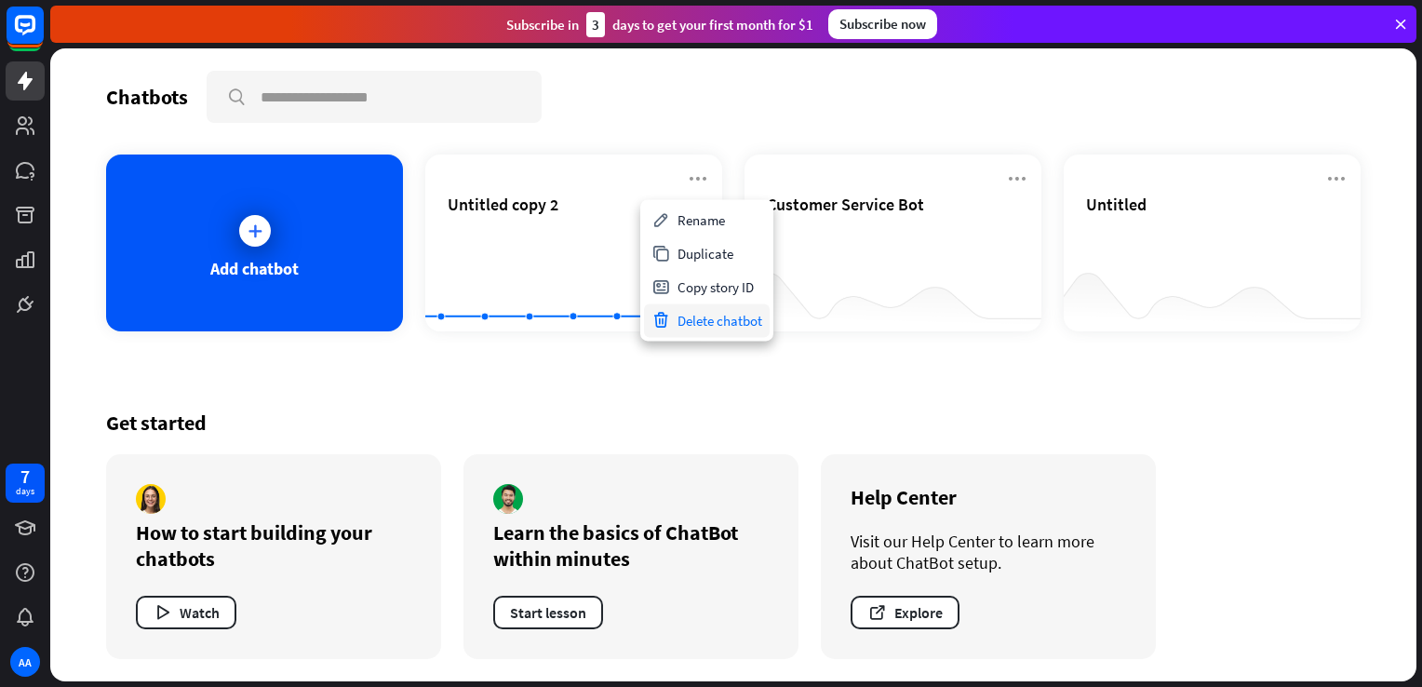
click at [694, 324] on div "Delete chatbot" at bounding box center [707, 320] width 126 height 34
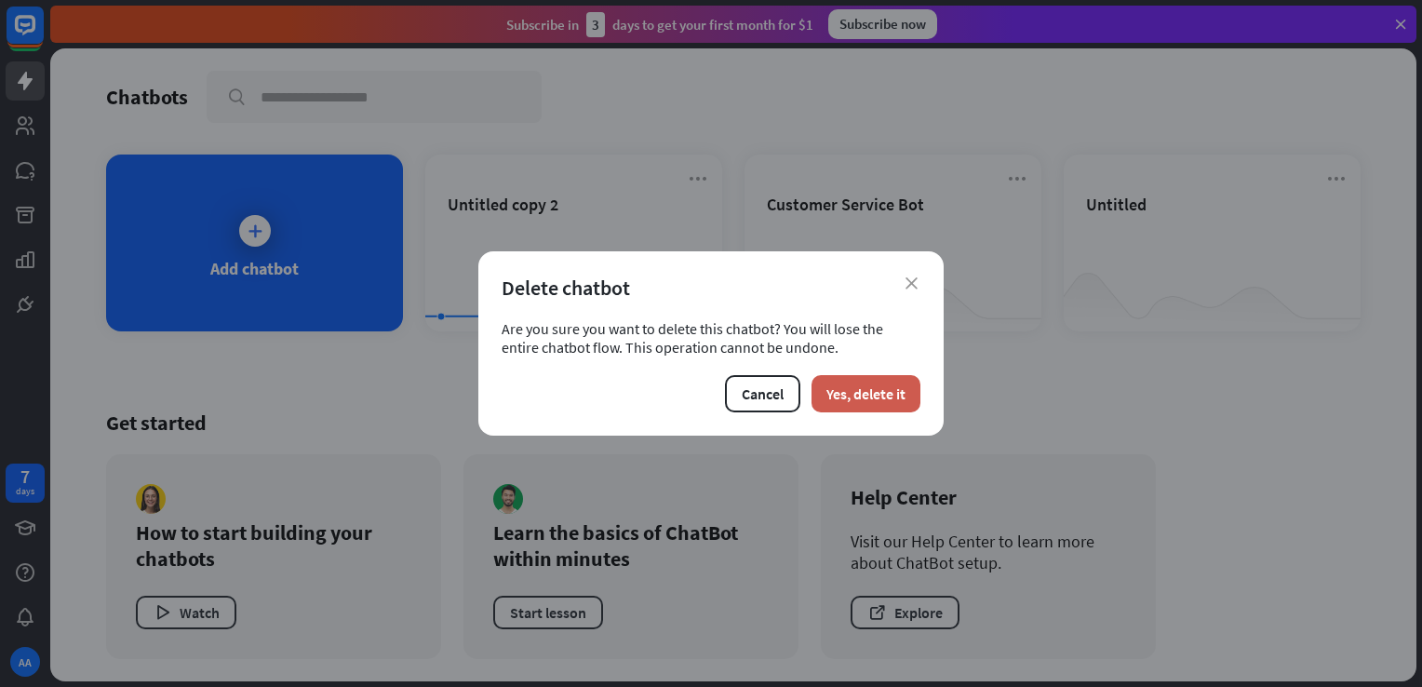
click at [882, 383] on button "Yes, delete it" at bounding box center [866, 393] width 109 height 37
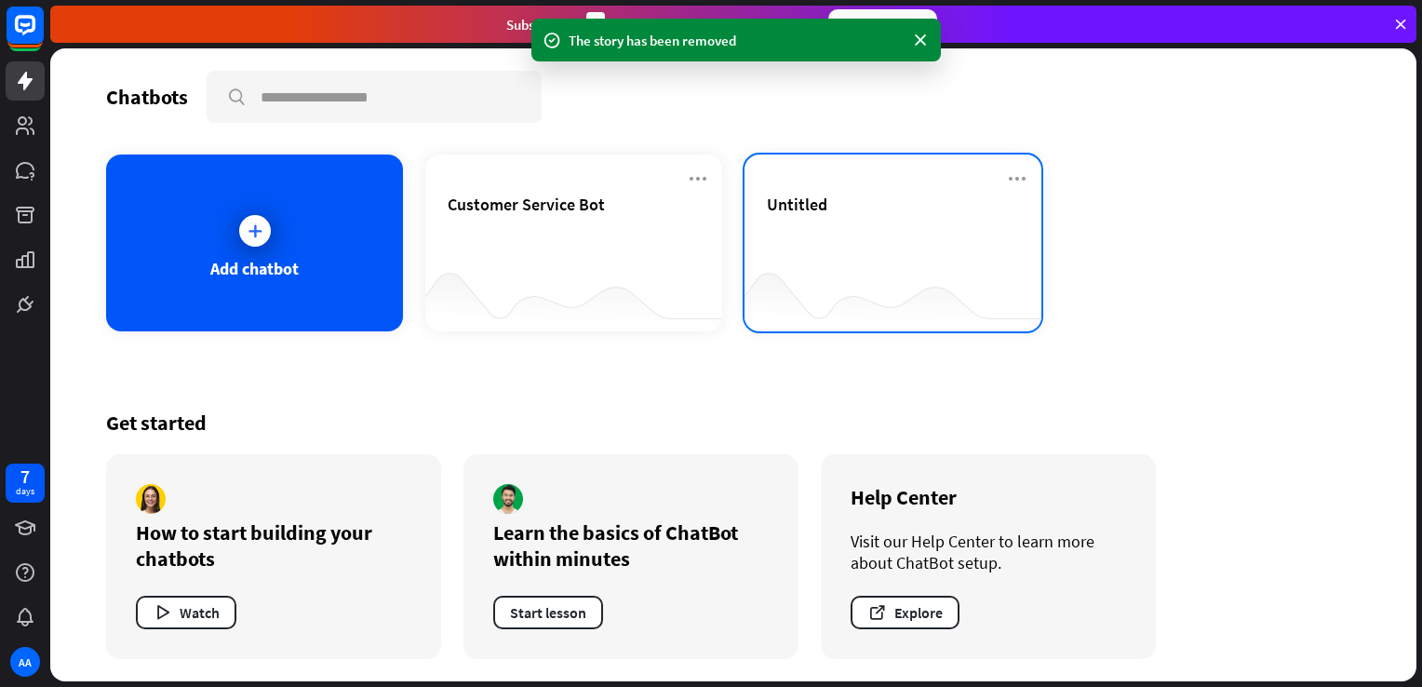
click at [925, 249] on div "Untitled" at bounding box center [893, 226] width 252 height 65
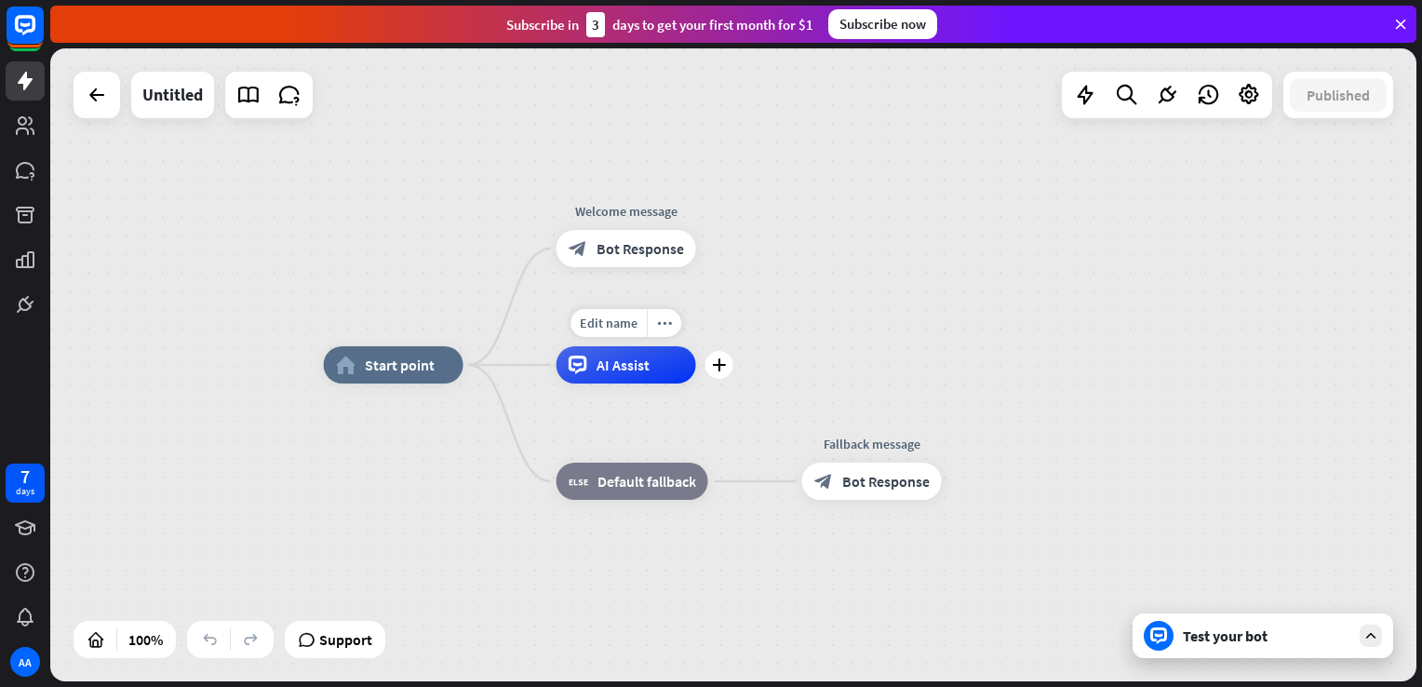
click at [622, 367] on span "AI Assist" at bounding box center [623, 365] width 53 height 19
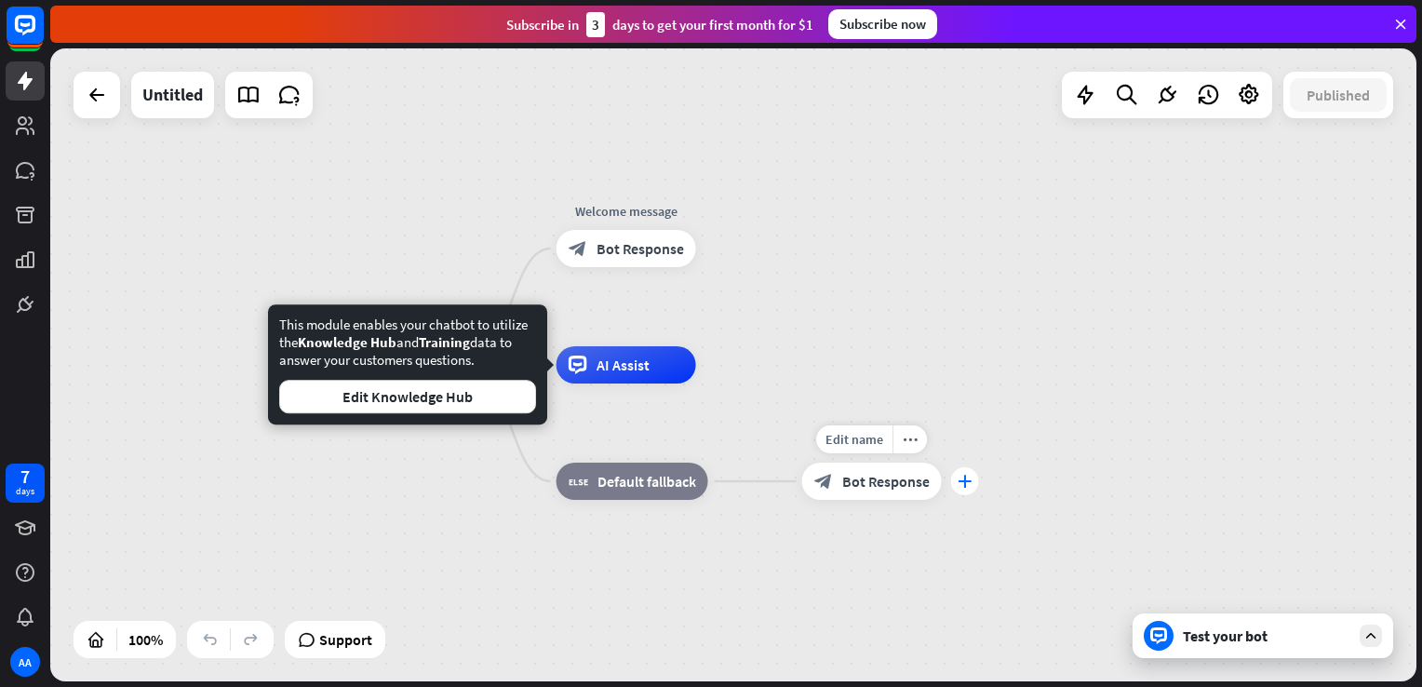
click at [956, 481] on div "plus" at bounding box center [965, 481] width 28 height 28
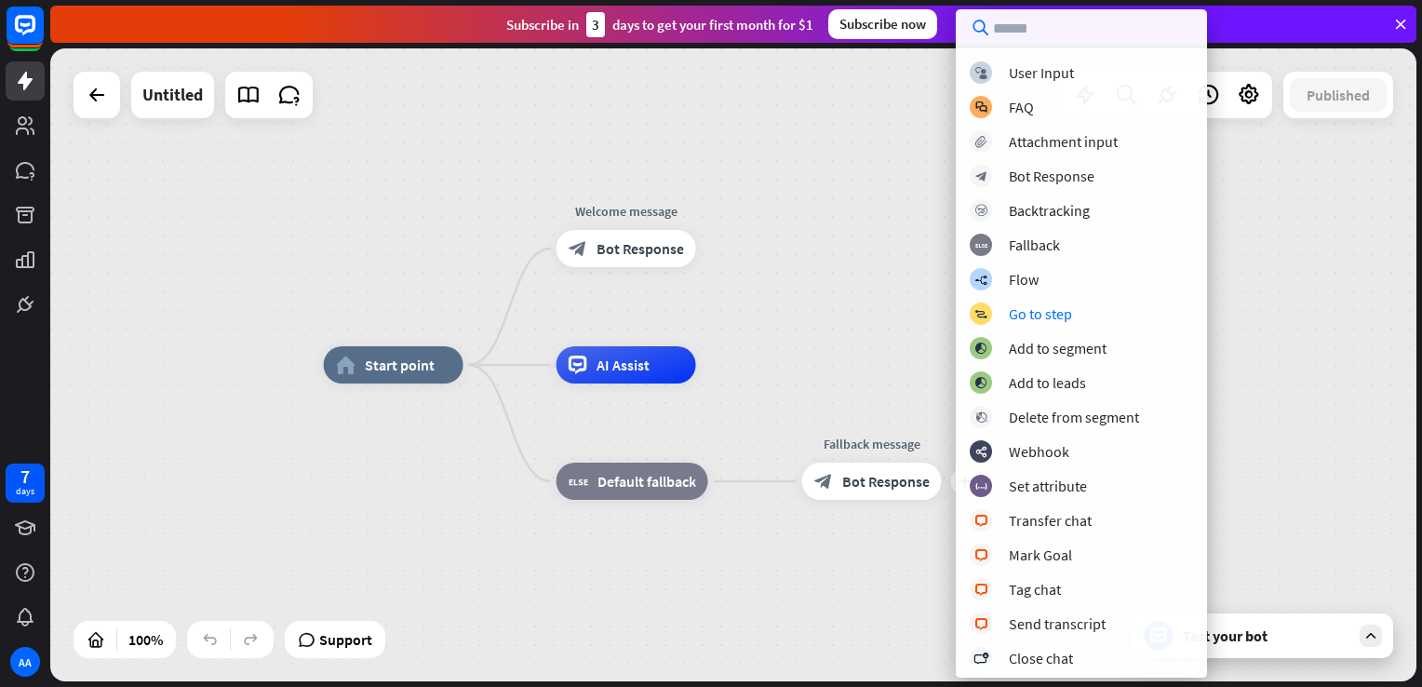
click at [842, 301] on div "home_2 Start point Welcome message block_bot_response Bot Response AI Assist bl…" at bounding box center [733, 364] width 1366 height 633
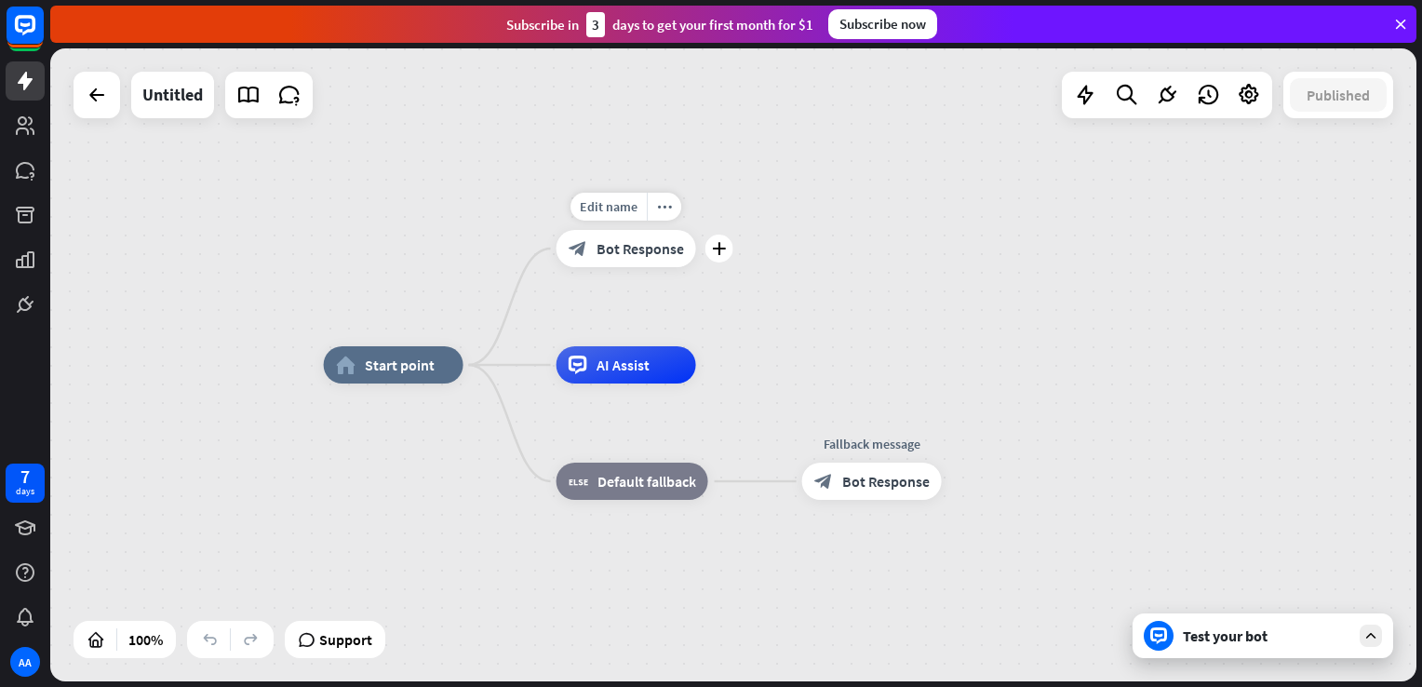
click at [621, 258] on div "block_bot_response Bot Response" at bounding box center [627, 248] width 140 height 37
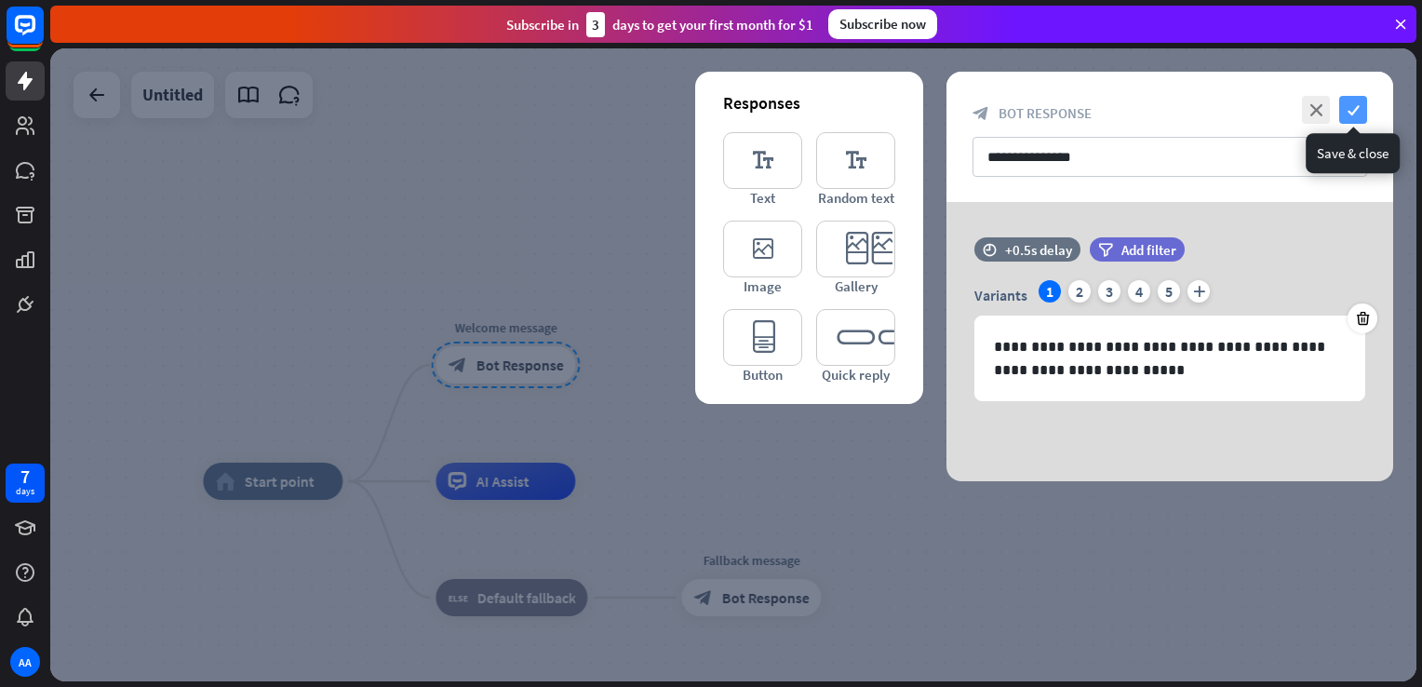
click at [1351, 112] on icon "check" at bounding box center [1353, 110] width 28 height 28
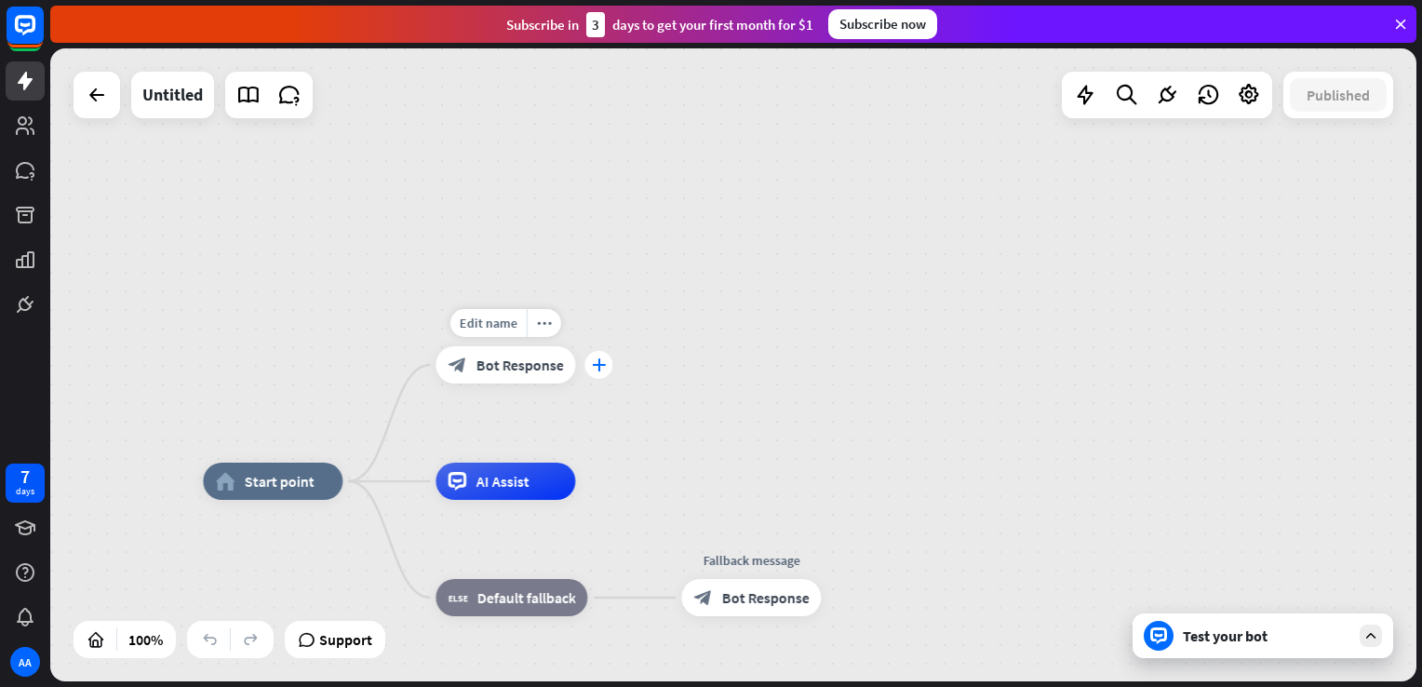
click at [594, 374] on div "plus" at bounding box center [599, 365] width 28 height 28
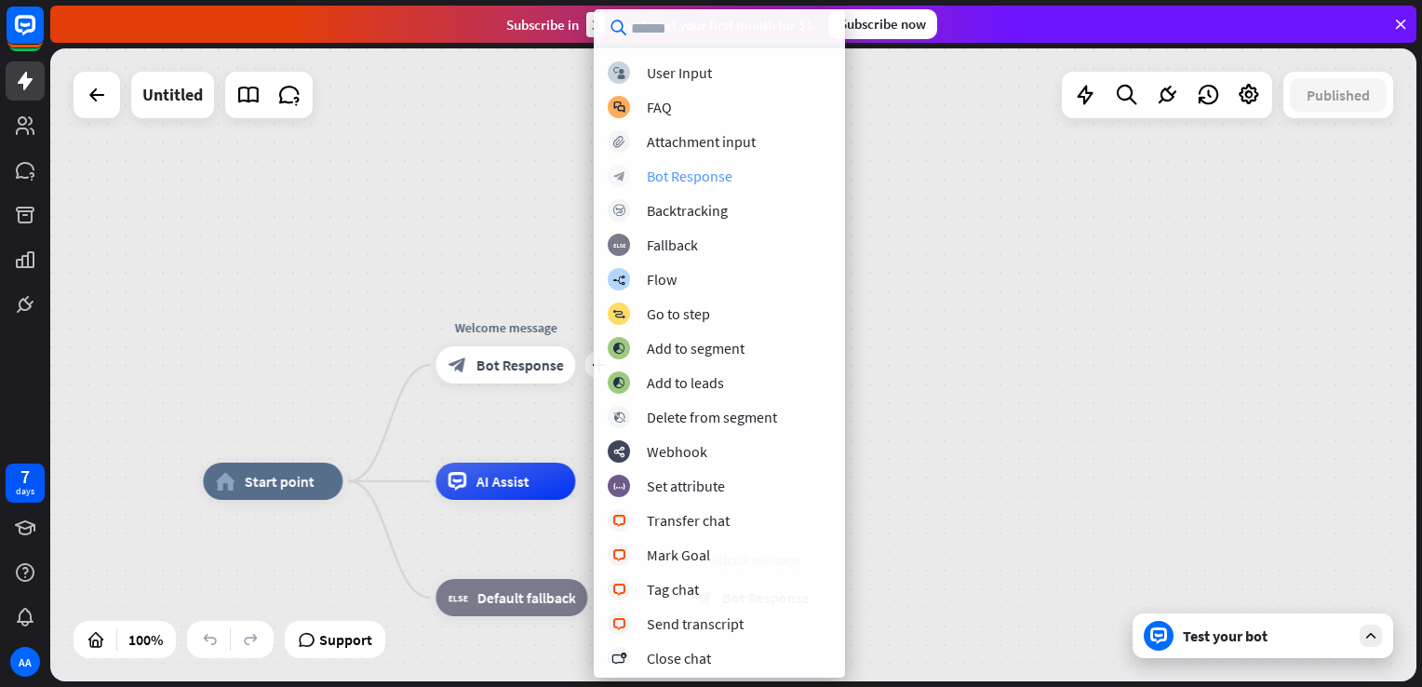
click at [693, 183] on div "Bot Response" at bounding box center [690, 176] width 86 height 19
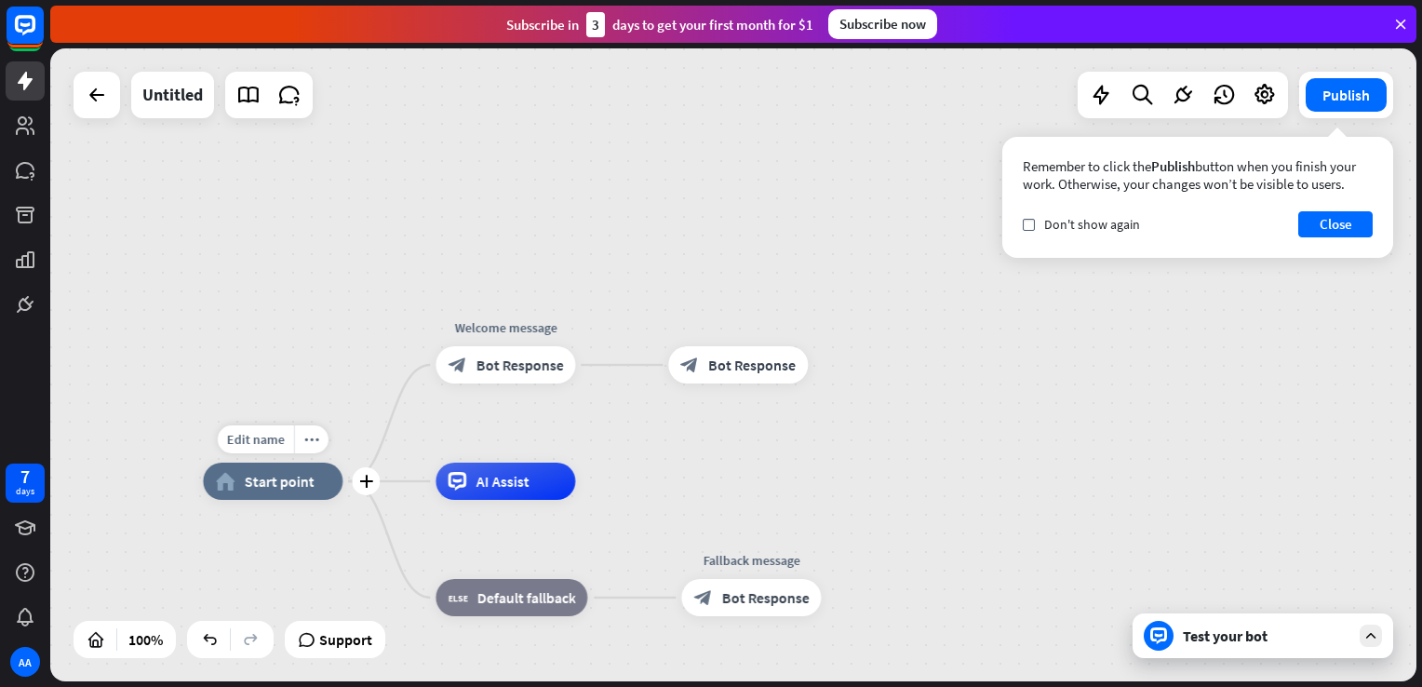
click at [275, 487] on span "Start point" at bounding box center [279, 481] width 70 height 19
click at [725, 370] on span "Bot Response" at bounding box center [751, 365] width 87 height 19
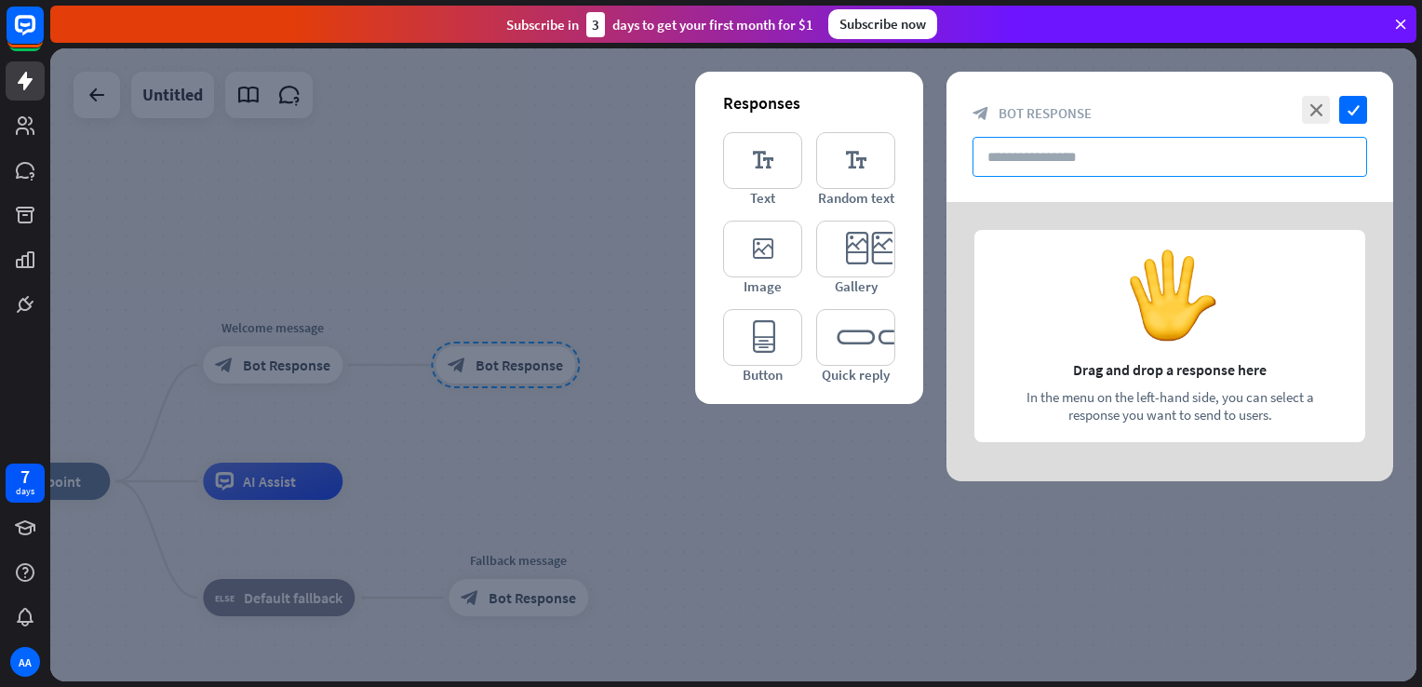
click at [1130, 163] on input "text" at bounding box center [1170, 157] width 395 height 40
click at [1312, 116] on icon "close" at bounding box center [1316, 110] width 28 height 28
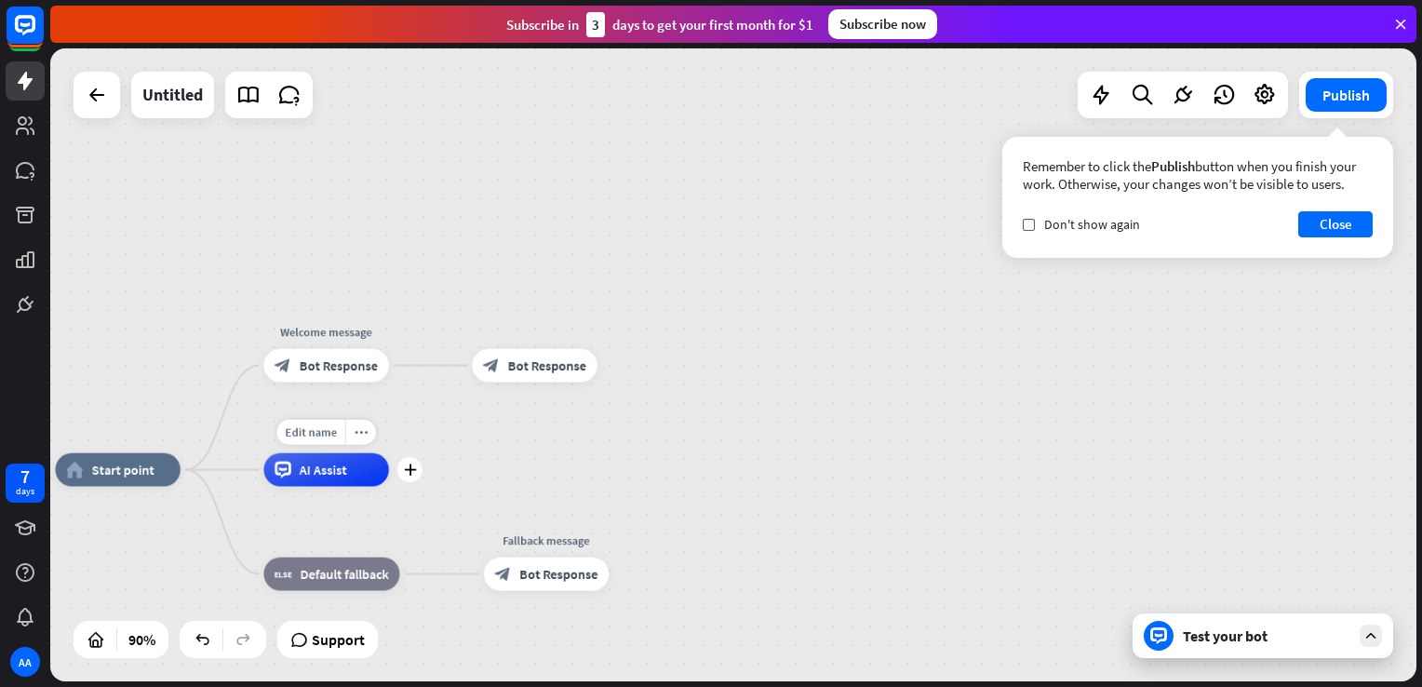
click at [293, 481] on div "AI Assist" at bounding box center [325, 470] width 125 height 34
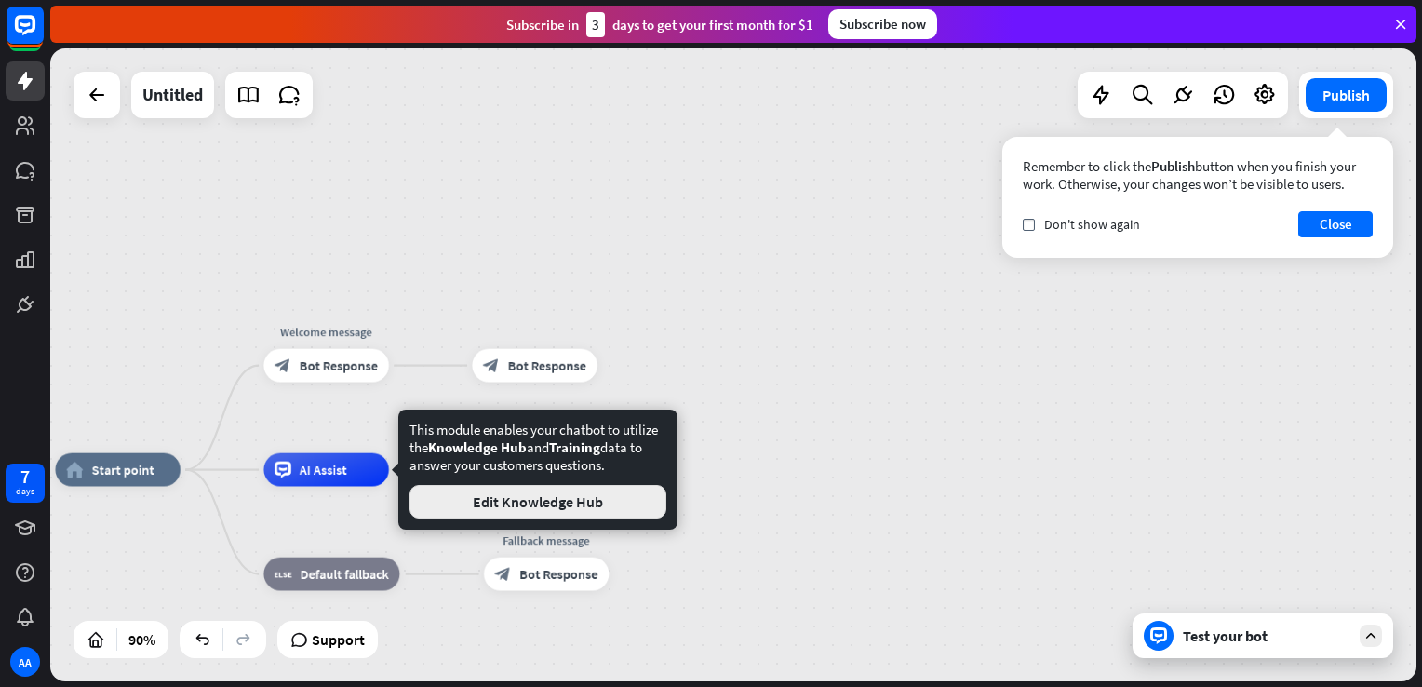
click at [516, 494] on button "Edit Knowledge Hub" at bounding box center [538, 502] width 257 height 34
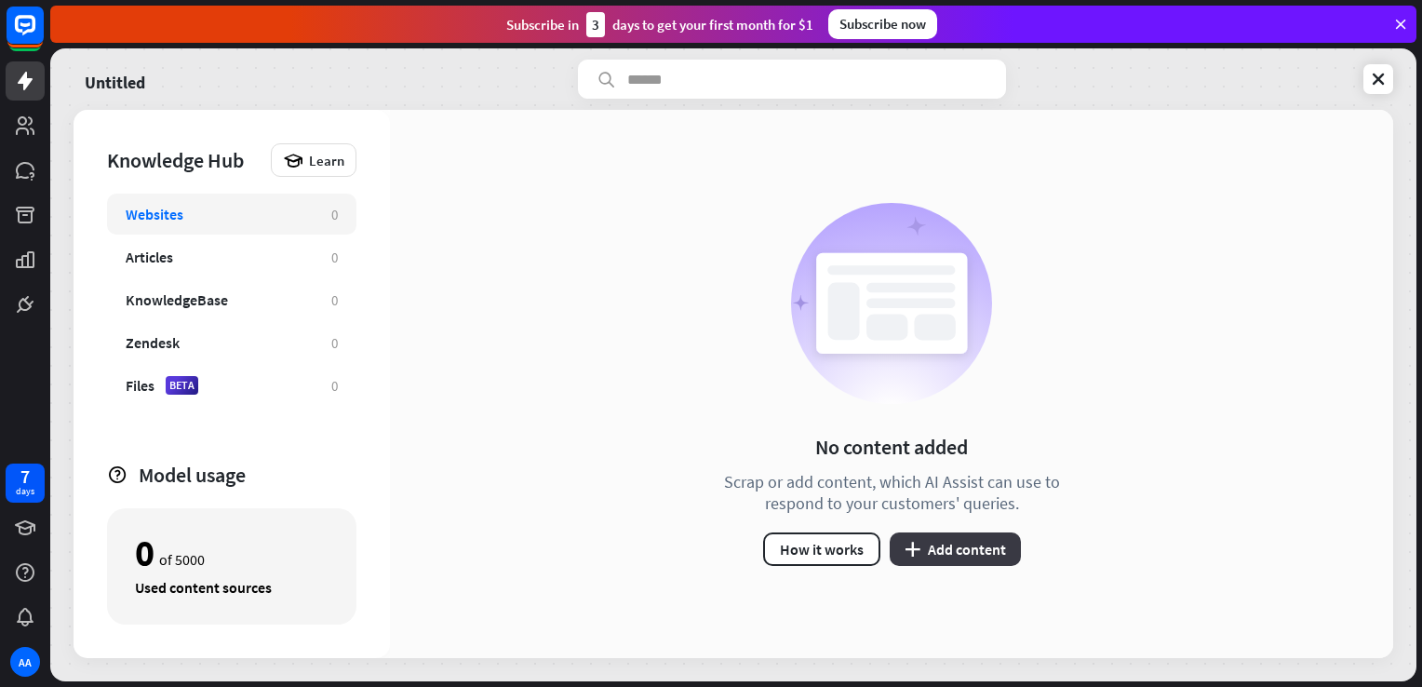
click at [944, 549] on button "plus Add content" at bounding box center [955, 549] width 131 height 34
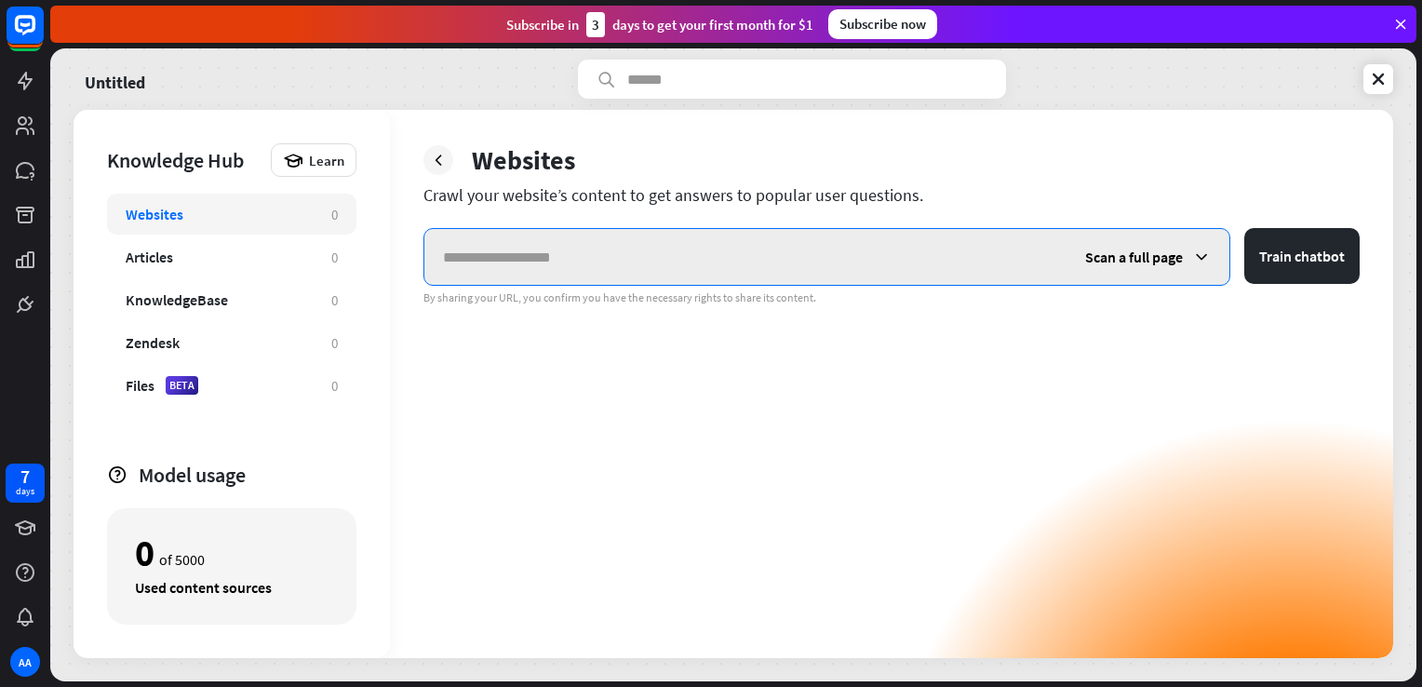
click at [514, 254] on input "text" at bounding box center [745, 257] width 642 height 56
paste input "**********"
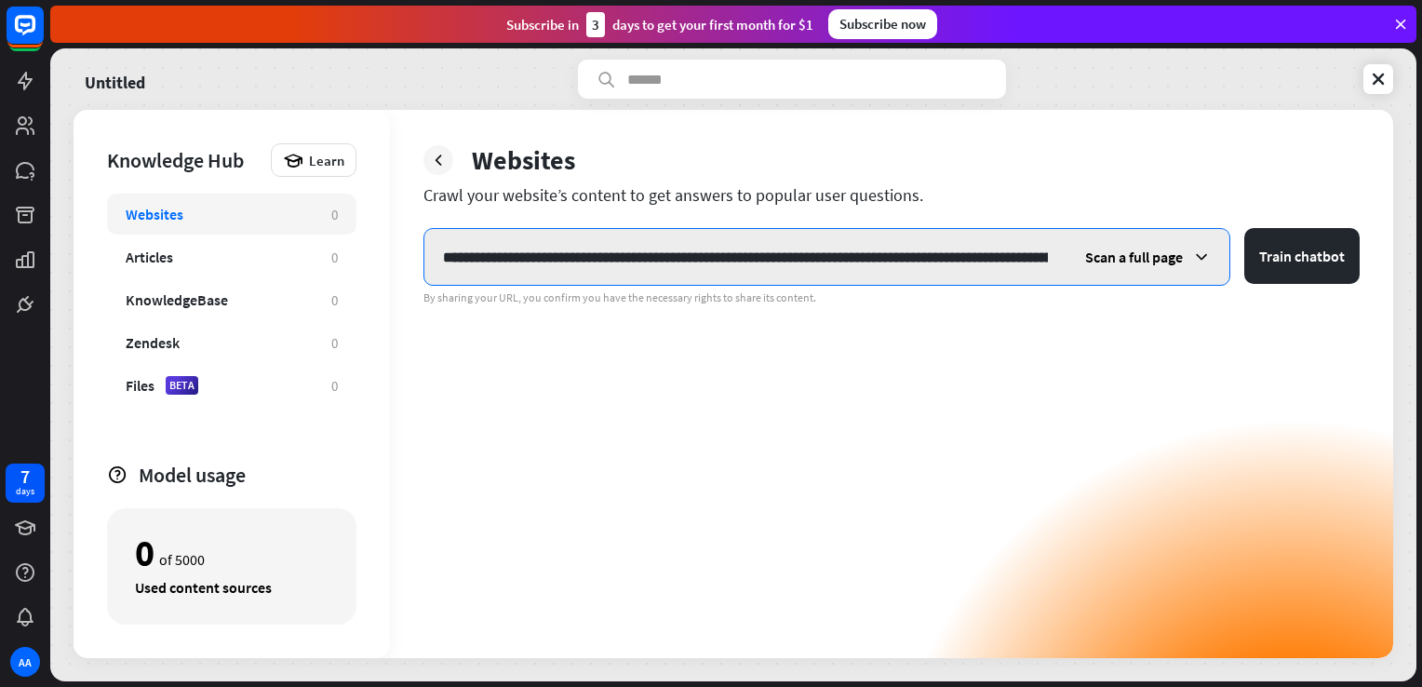
scroll to position [0, 209]
click at [514, 254] on input "**********" at bounding box center [744, 257] width 641 height 56
type input "**********"
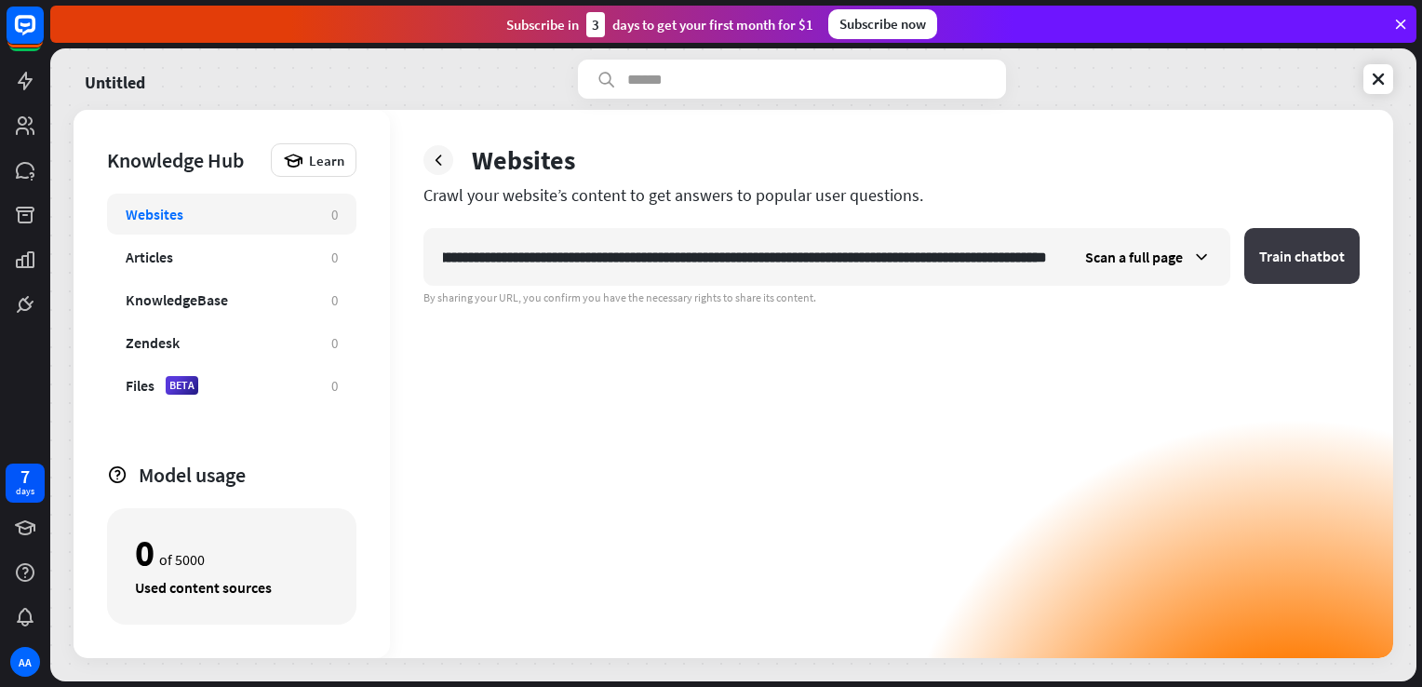
scroll to position [0, 0]
click at [1301, 244] on button "Train chatbot" at bounding box center [1302, 256] width 115 height 56
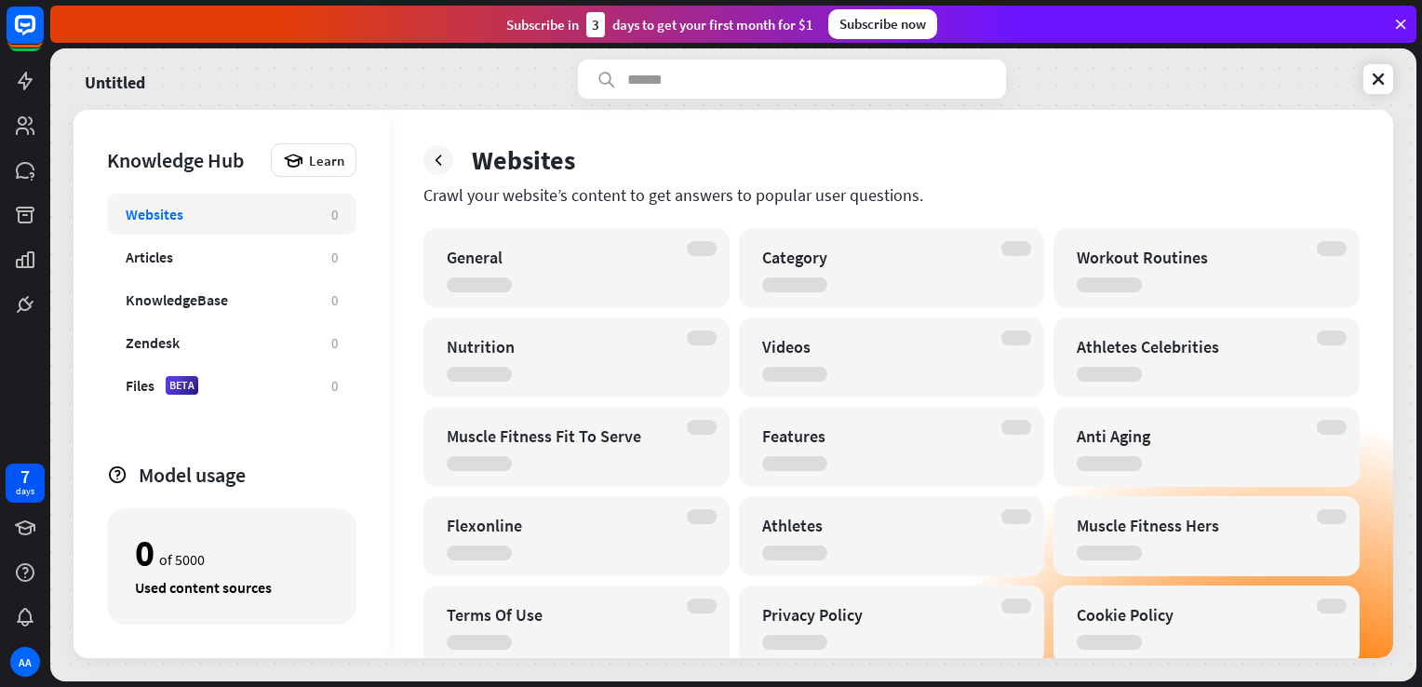
click at [726, 128] on div "Websites Crawl your website’s content to get answers to popular user questions.…" at bounding box center [891, 384] width 1003 height 548
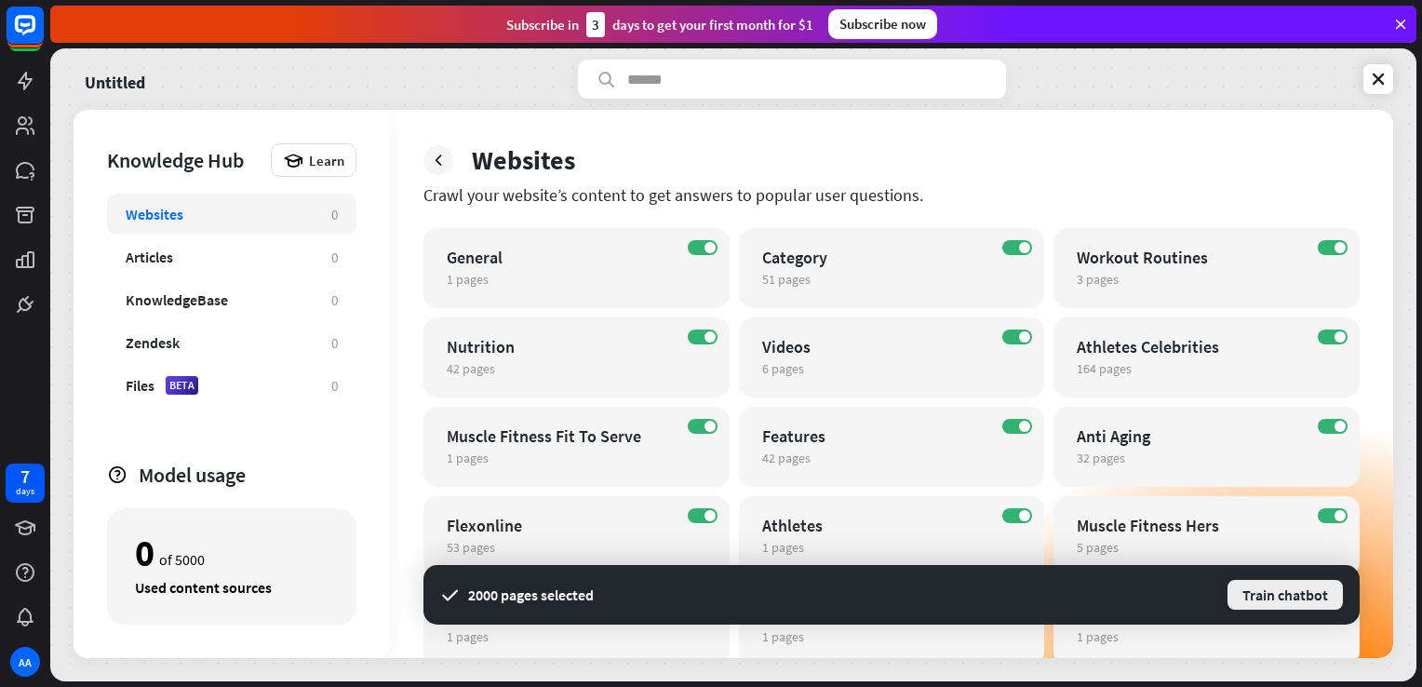
click at [1301, 588] on button "Train chatbot" at bounding box center [1285, 595] width 119 height 34
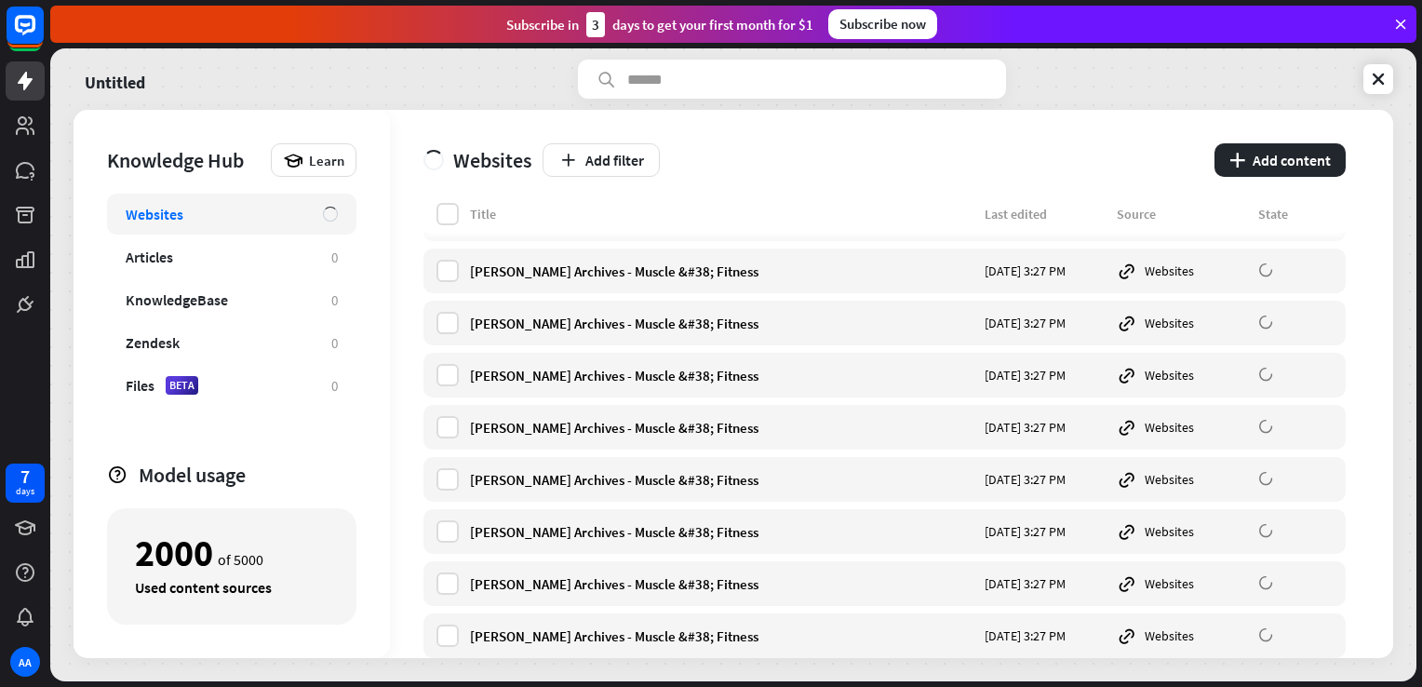
scroll to position [12890, 0]
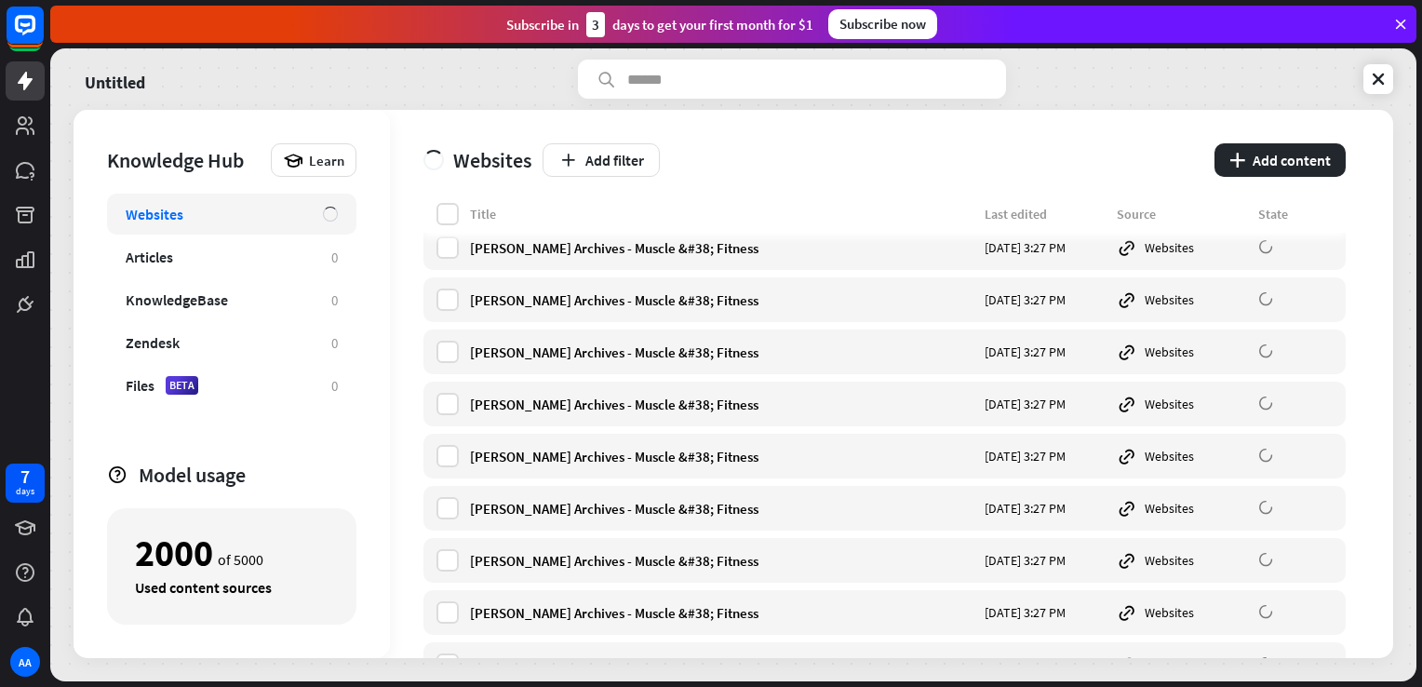
click at [496, 85] on div "Untitled" at bounding box center [734, 79] width 1320 height 39
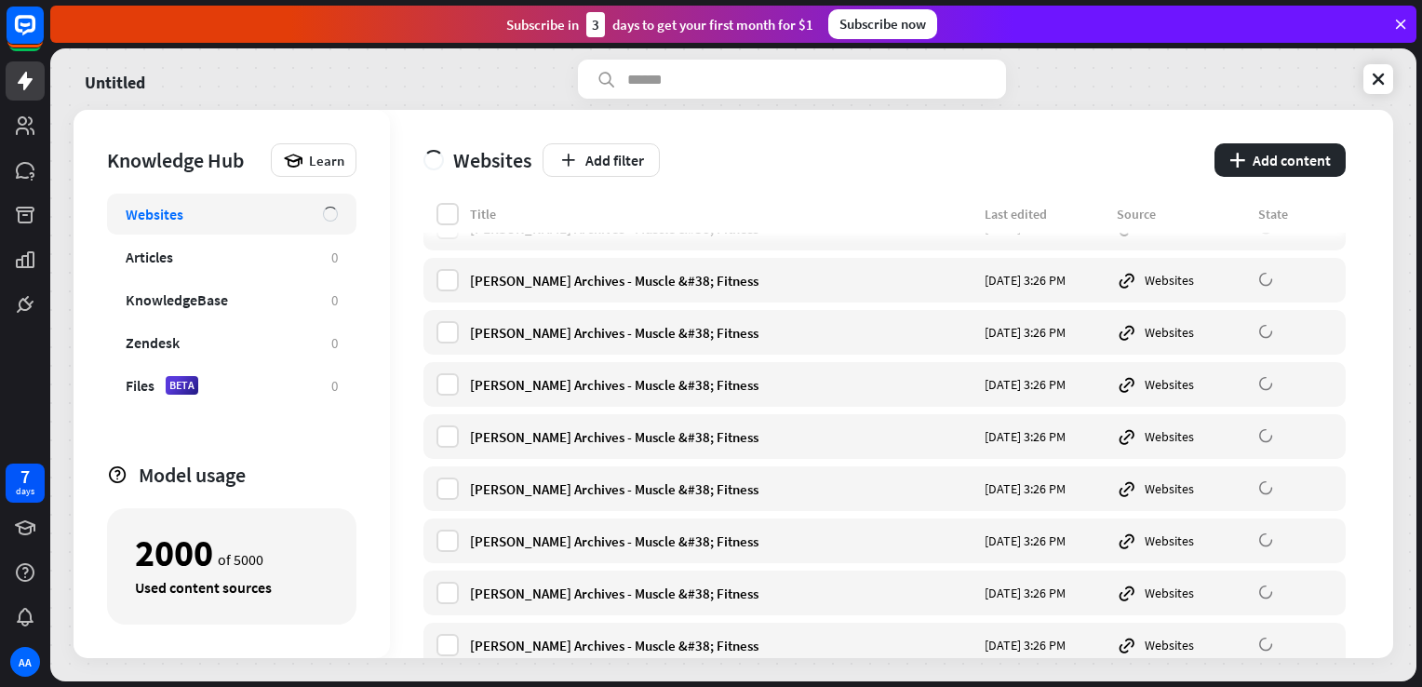
scroll to position [0, 0]
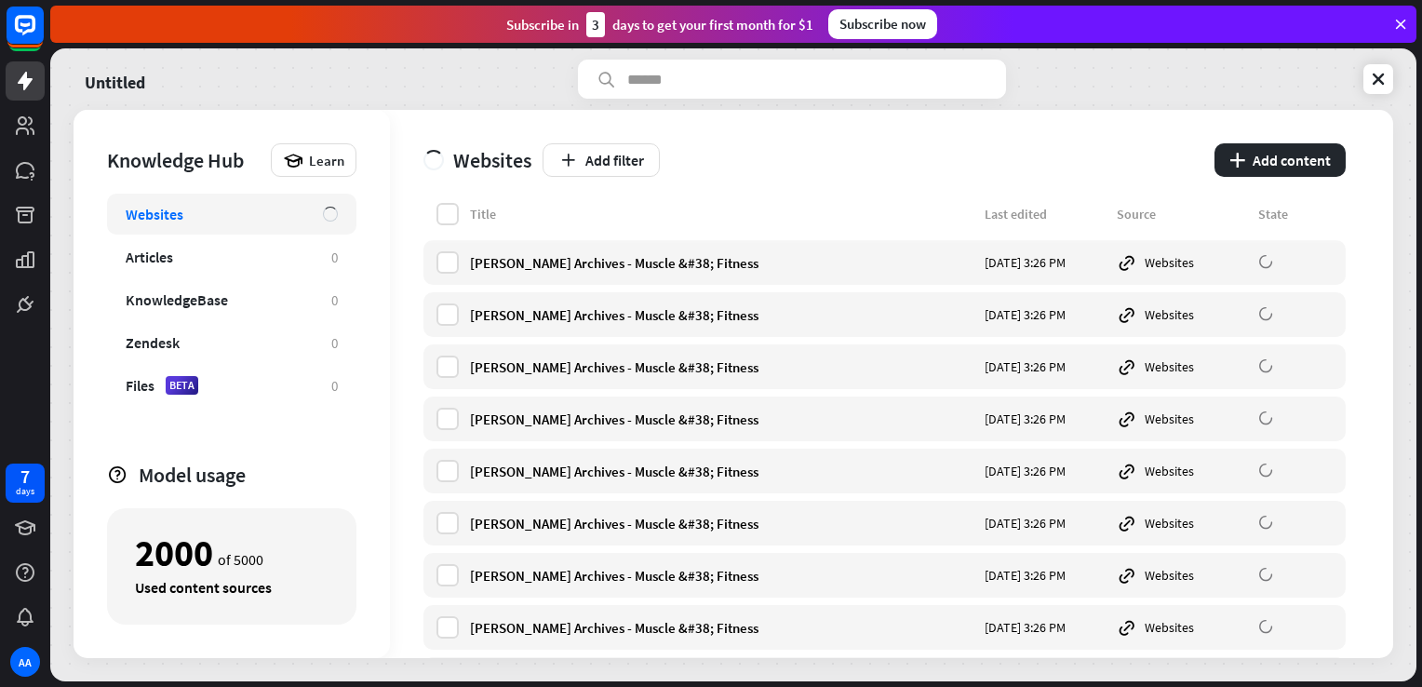
click at [469, 155] on div "Websites" at bounding box center [478, 160] width 108 height 26
click at [1381, 77] on icon at bounding box center [1378, 79] width 19 height 19
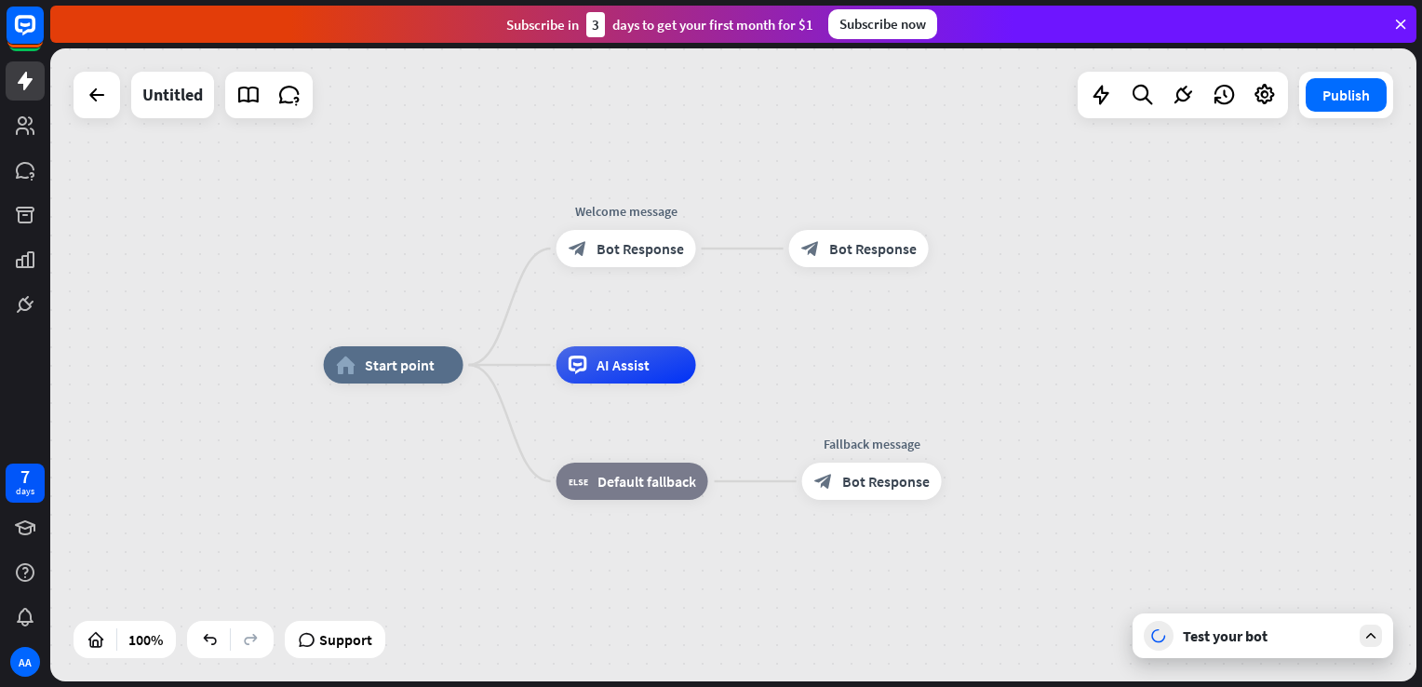
click at [1226, 635] on div "Test your bot" at bounding box center [1267, 635] width 168 height 19
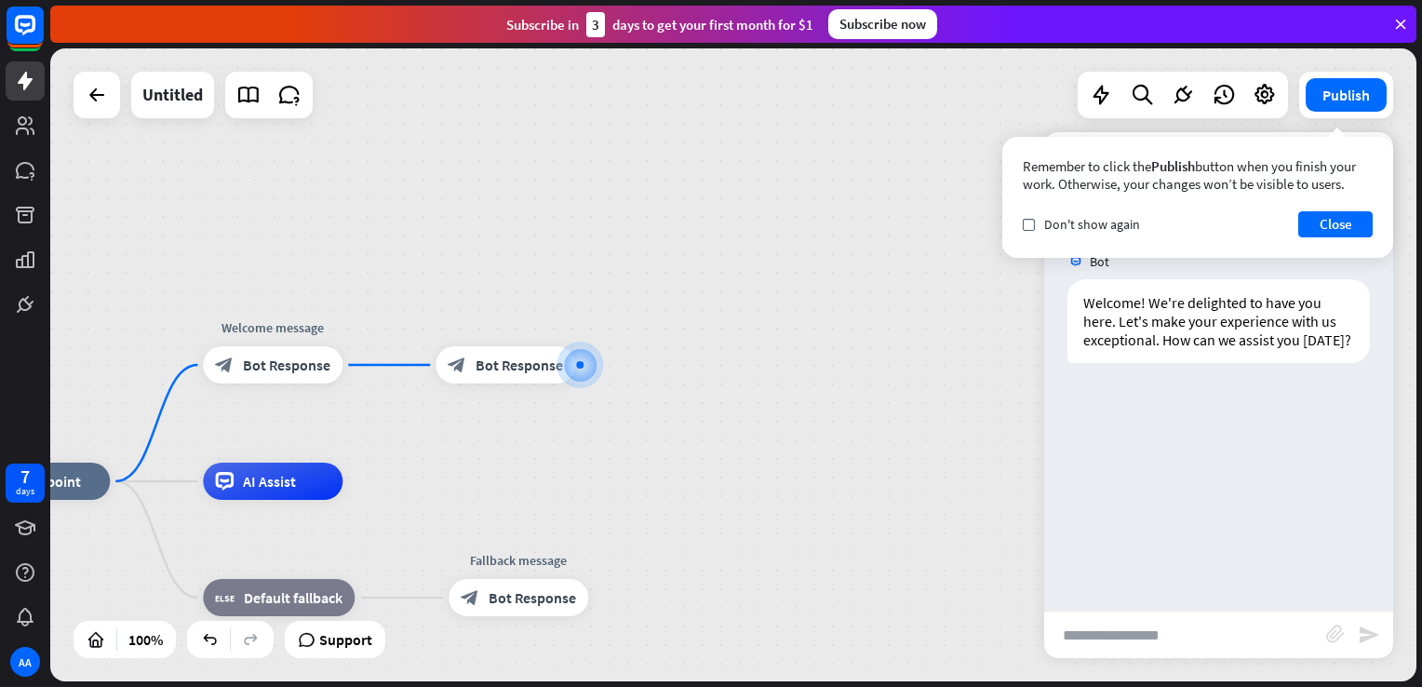
click at [1188, 623] on input "text" at bounding box center [1185, 635] width 282 height 47
type input "**********"
click at [1370, 642] on icon "send" at bounding box center [1369, 635] width 22 height 22
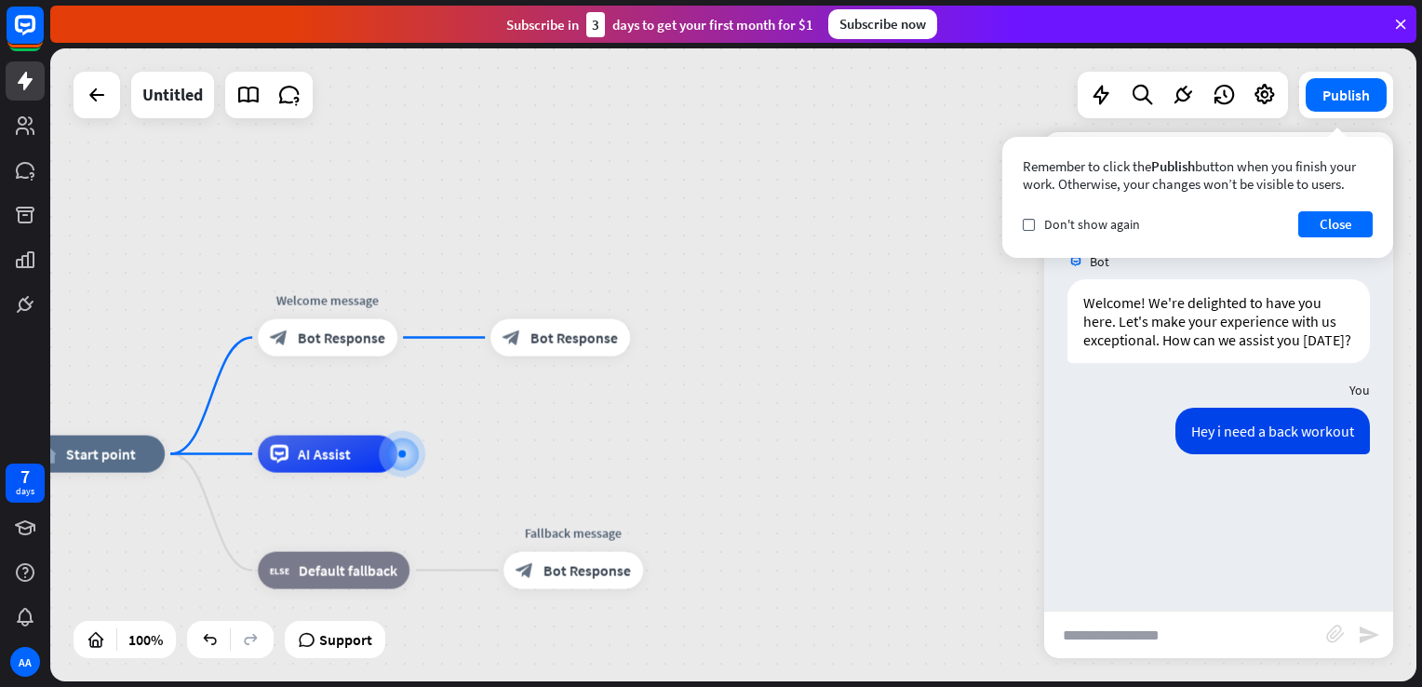
scroll to position [1582, 0]
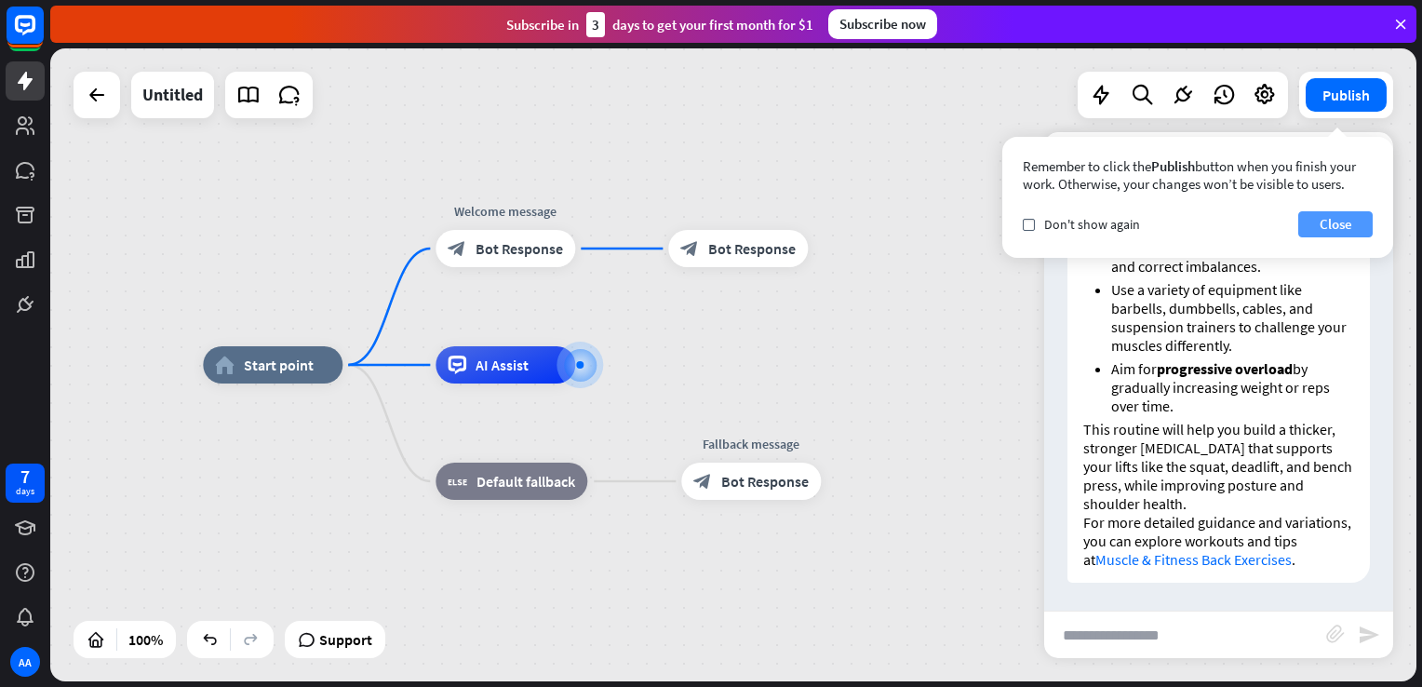
click at [1333, 218] on button "Close" at bounding box center [1336, 224] width 74 height 26
